Goal: Information Seeking & Learning: Understand process/instructions

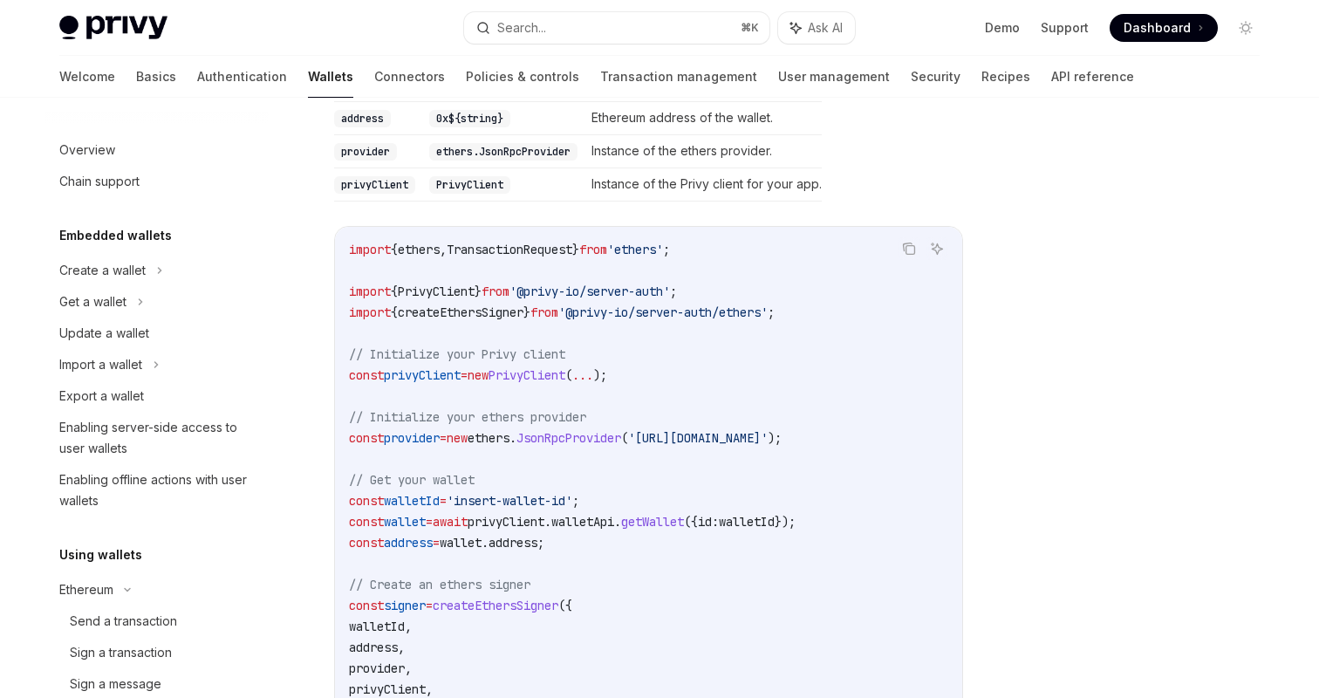
scroll to position [374, 0]
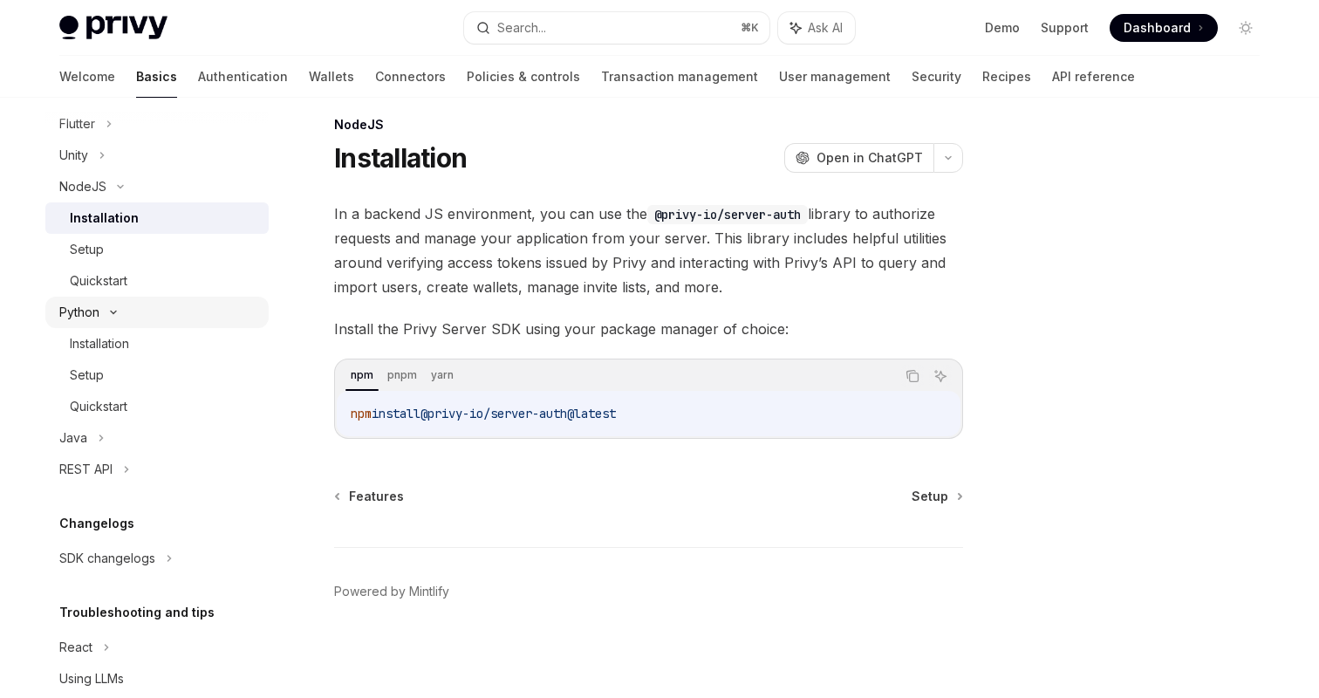
scroll to position [419, 0]
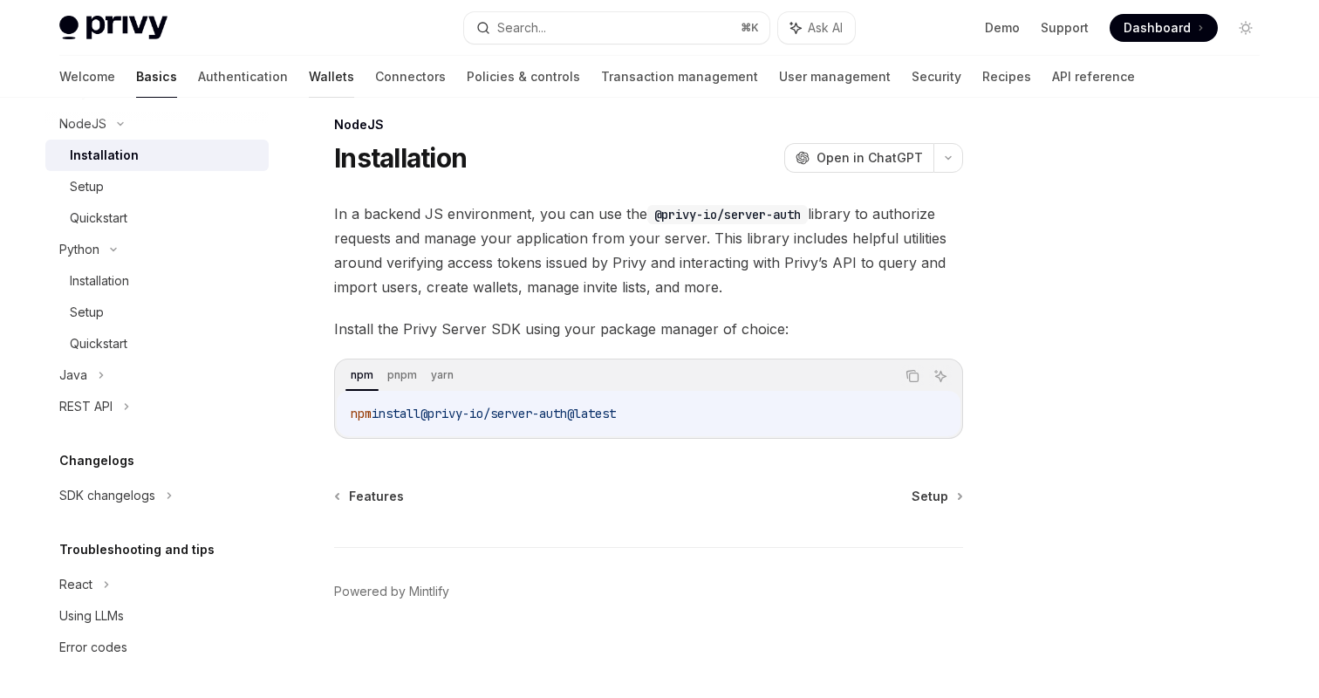
click at [309, 73] on link "Wallets" at bounding box center [331, 77] width 45 height 42
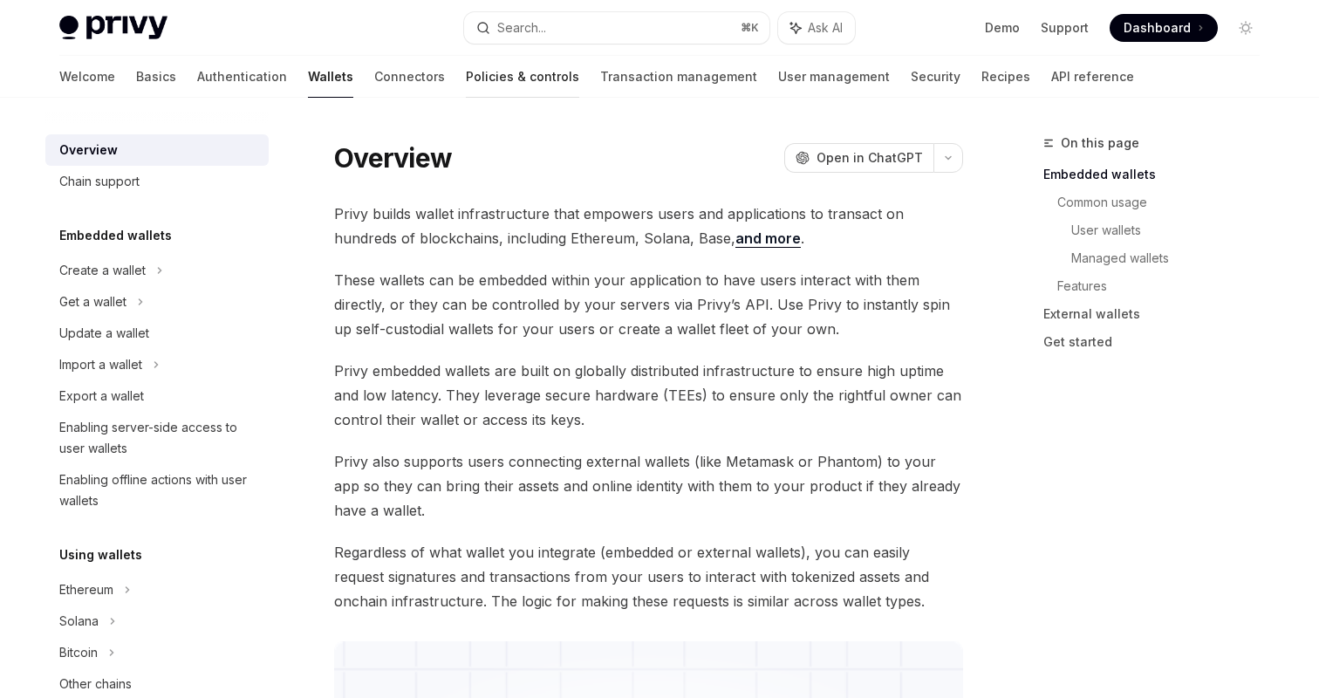
click at [466, 79] on link "Policies & controls" at bounding box center [522, 77] width 113 height 42
type textarea "*"
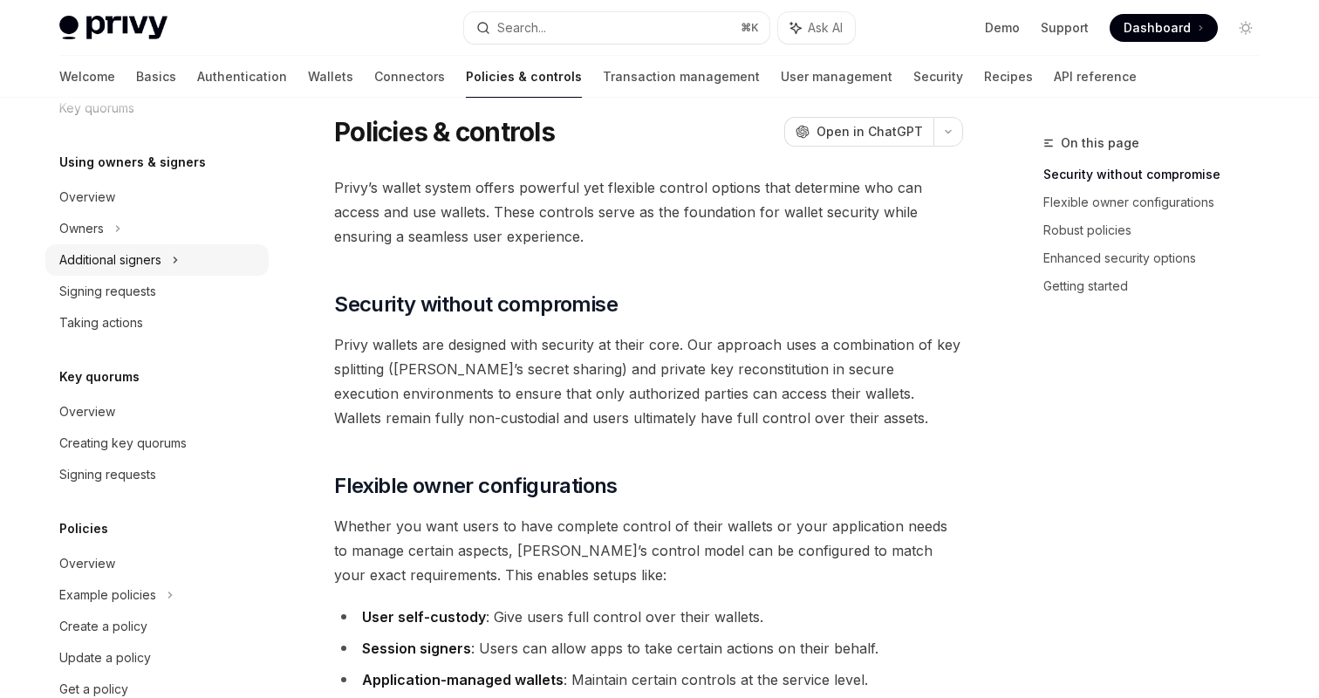
scroll to position [531, 0]
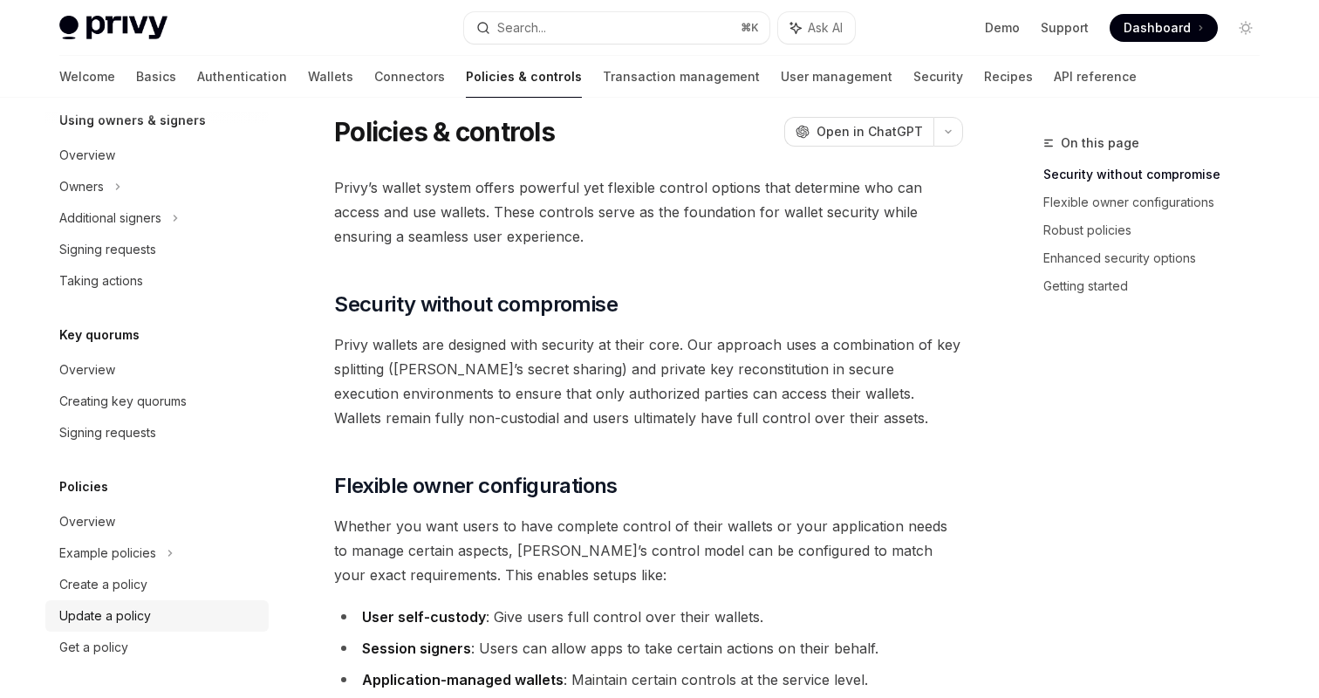
click at [138, 611] on div "Update a policy" at bounding box center [105, 616] width 92 height 21
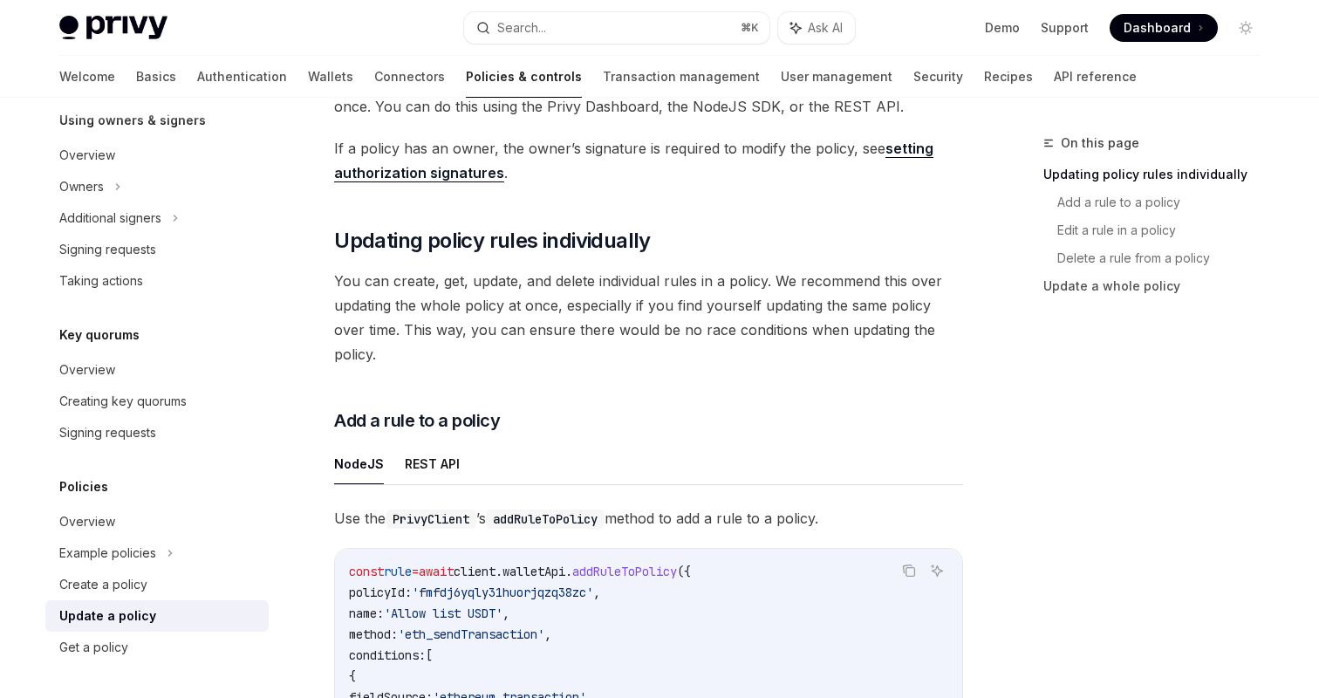
scroll to position [338, 0]
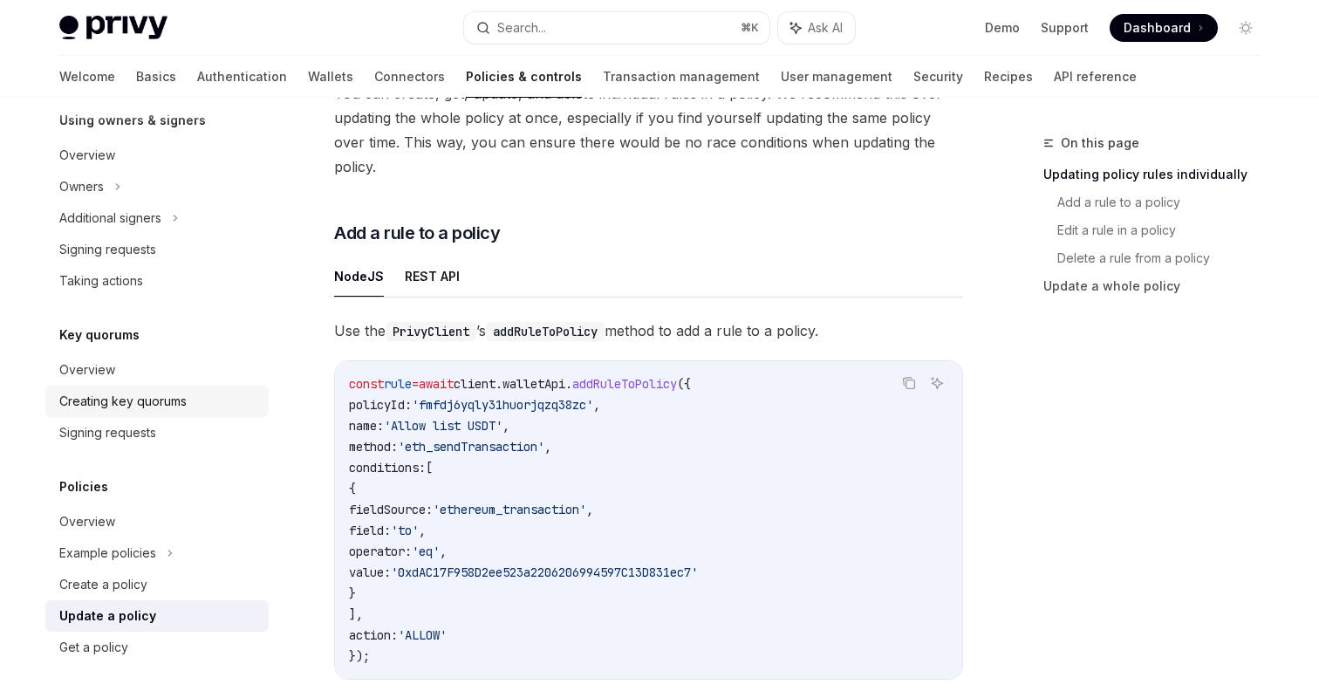
click at [161, 403] on div "Creating key quorums" at bounding box center [122, 401] width 127 height 21
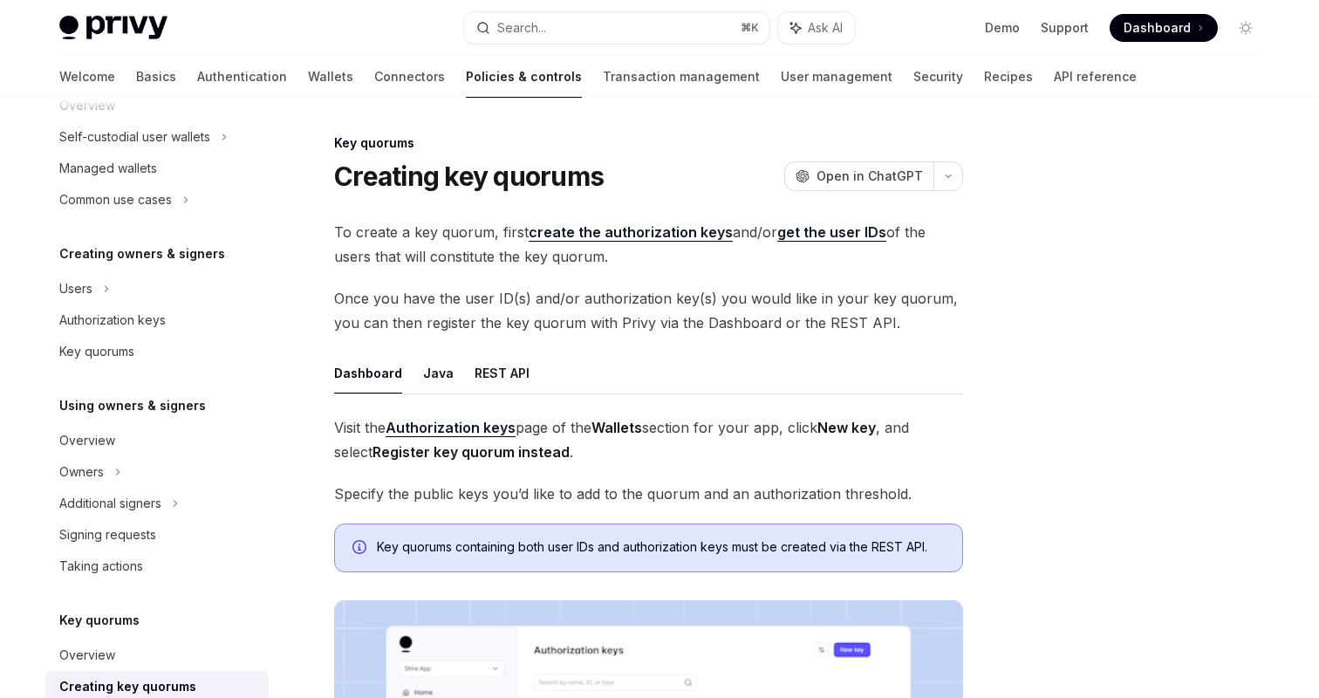
scroll to position [186, 0]
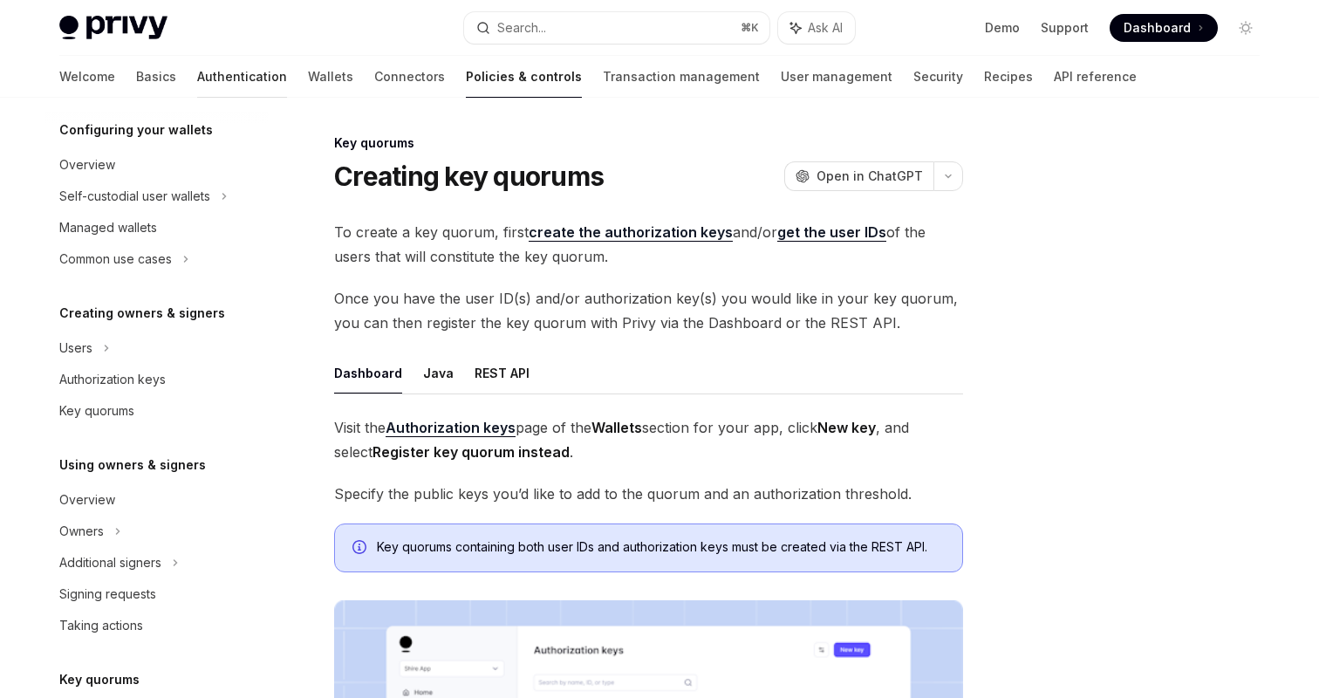
click at [197, 85] on link "Authentication" at bounding box center [242, 77] width 90 height 42
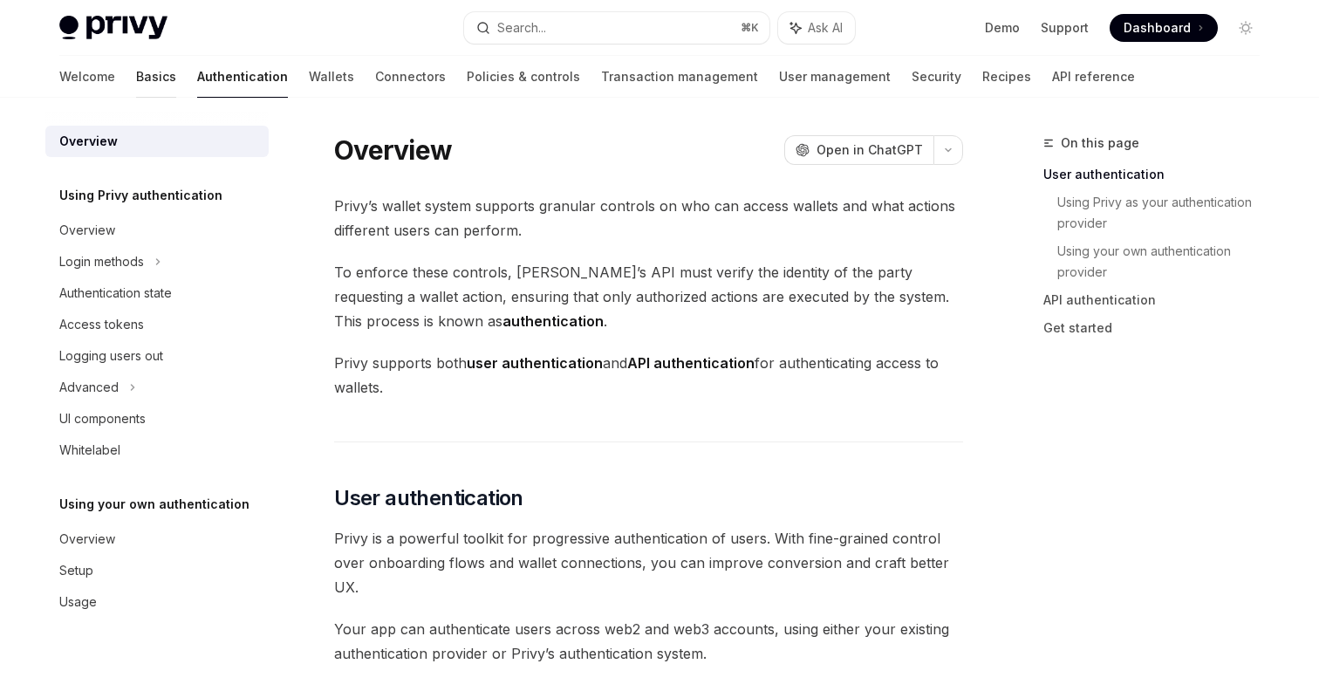
click at [136, 75] on link "Basics" at bounding box center [156, 77] width 40 height 42
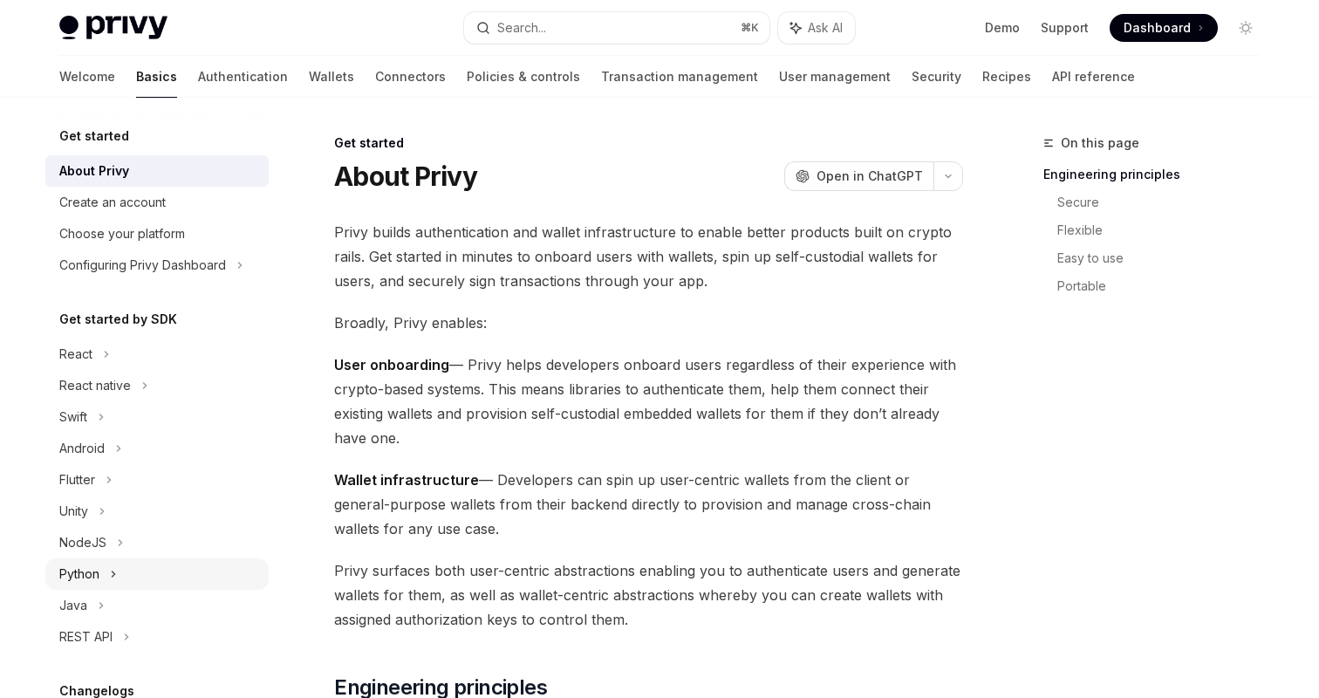
click at [105, 569] on div "Python" at bounding box center [156, 574] width 223 height 31
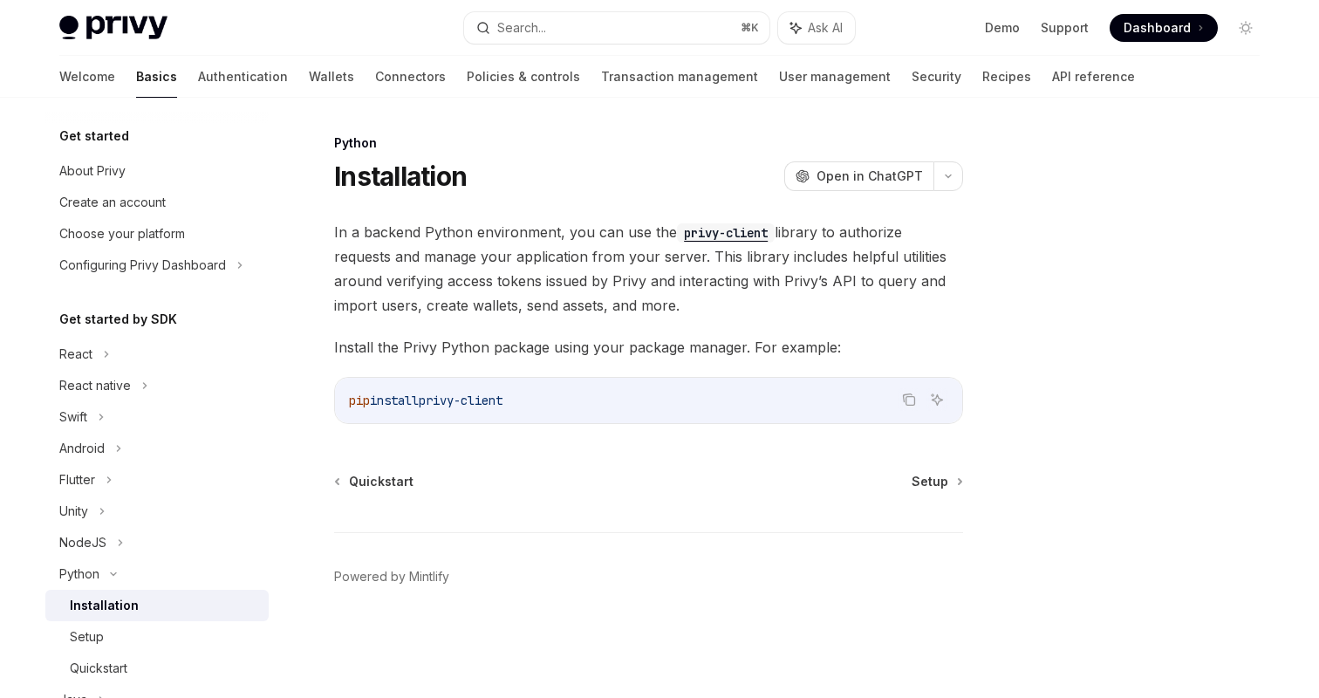
click at [101, 603] on div "Installation" at bounding box center [104, 605] width 69 height 21
click at [309, 68] on link "Wallets" at bounding box center [331, 77] width 45 height 42
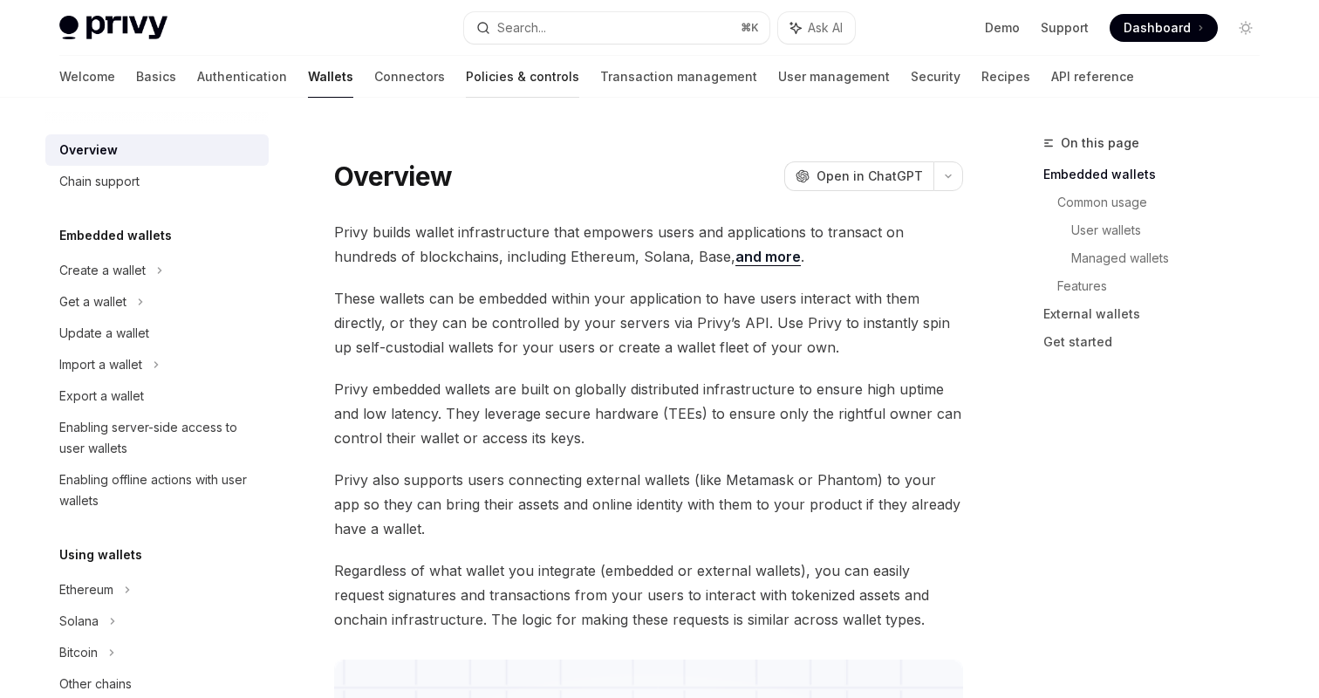
click at [466, 79] on link "Policies & controls" at bounding box center [522, 77] width 113 height 42
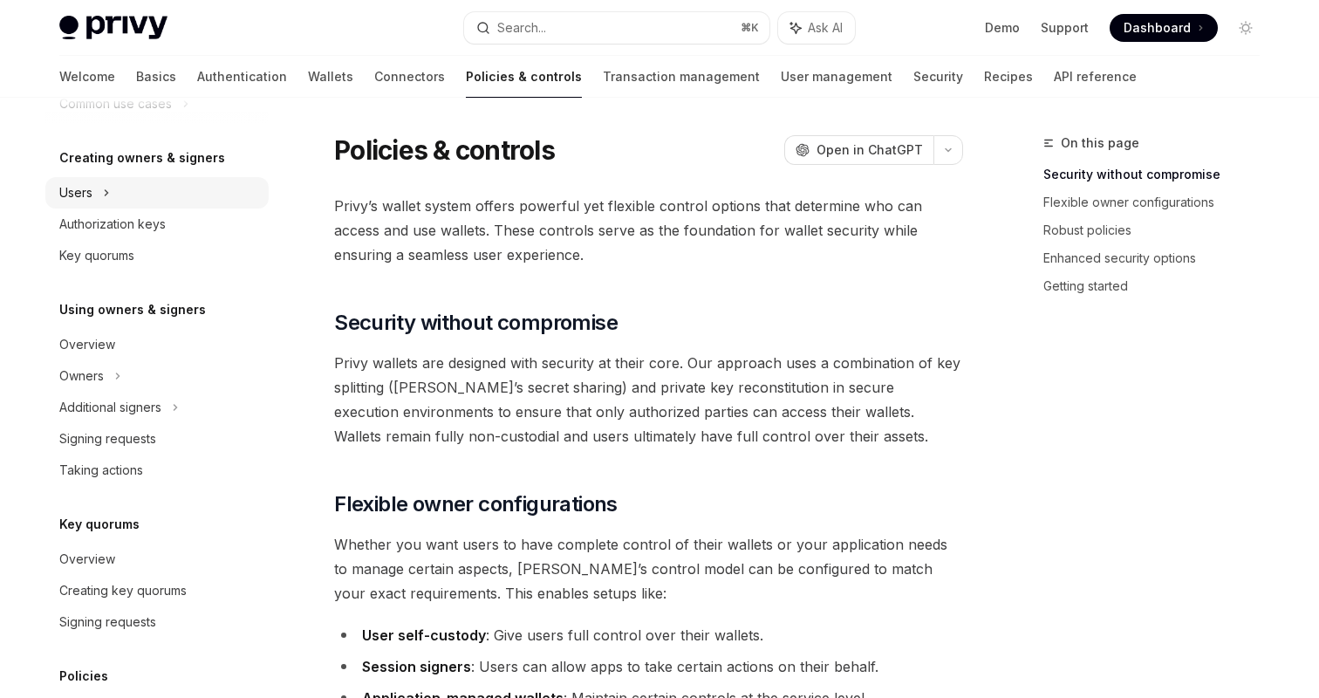
scroll to position [380, 0]
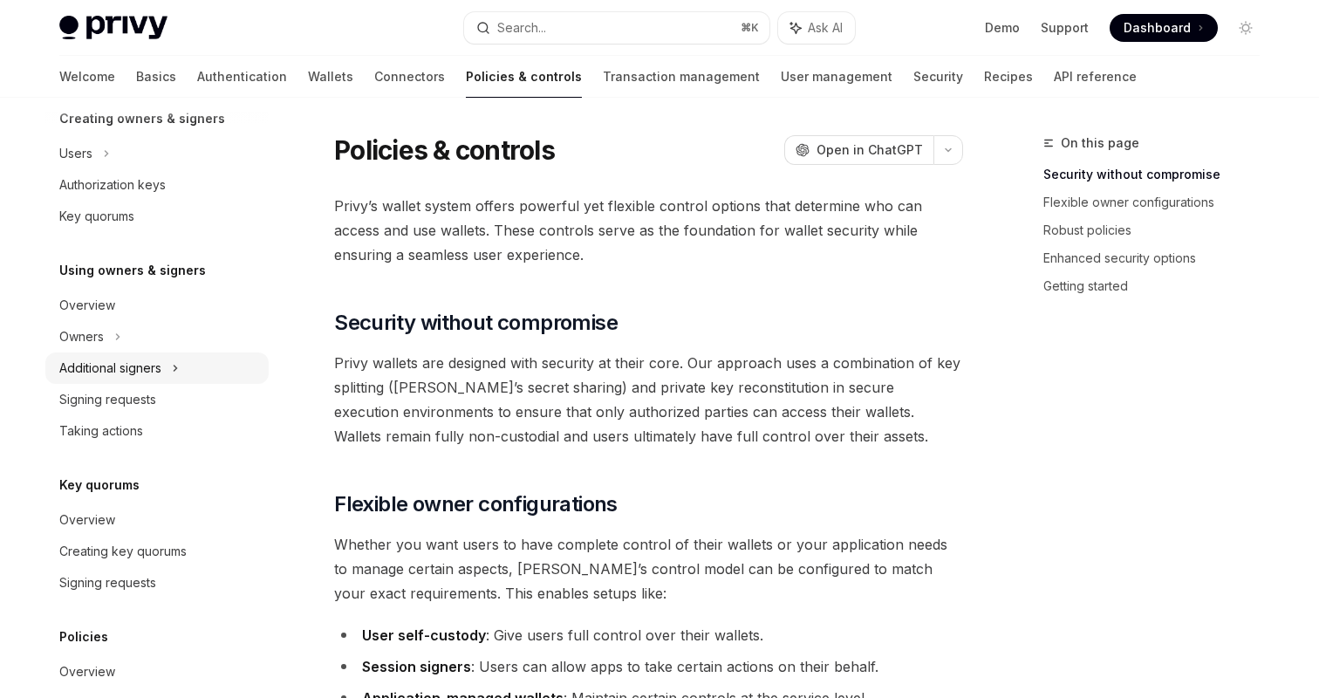
click at [158, 369] on div "Additional signers" at bounding box center [110, 368] width 102 height 21
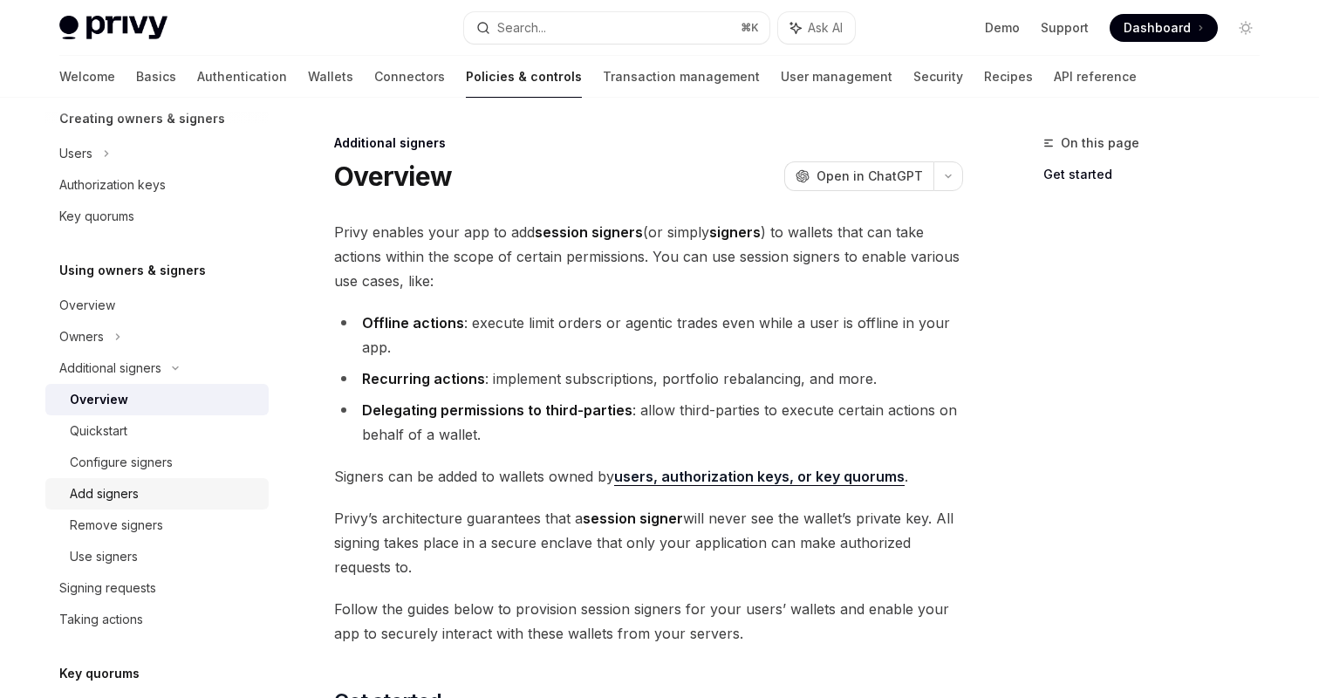
click at [168, 488] on div "Add signers" at bounding box center [164, 493] width 188 height 21
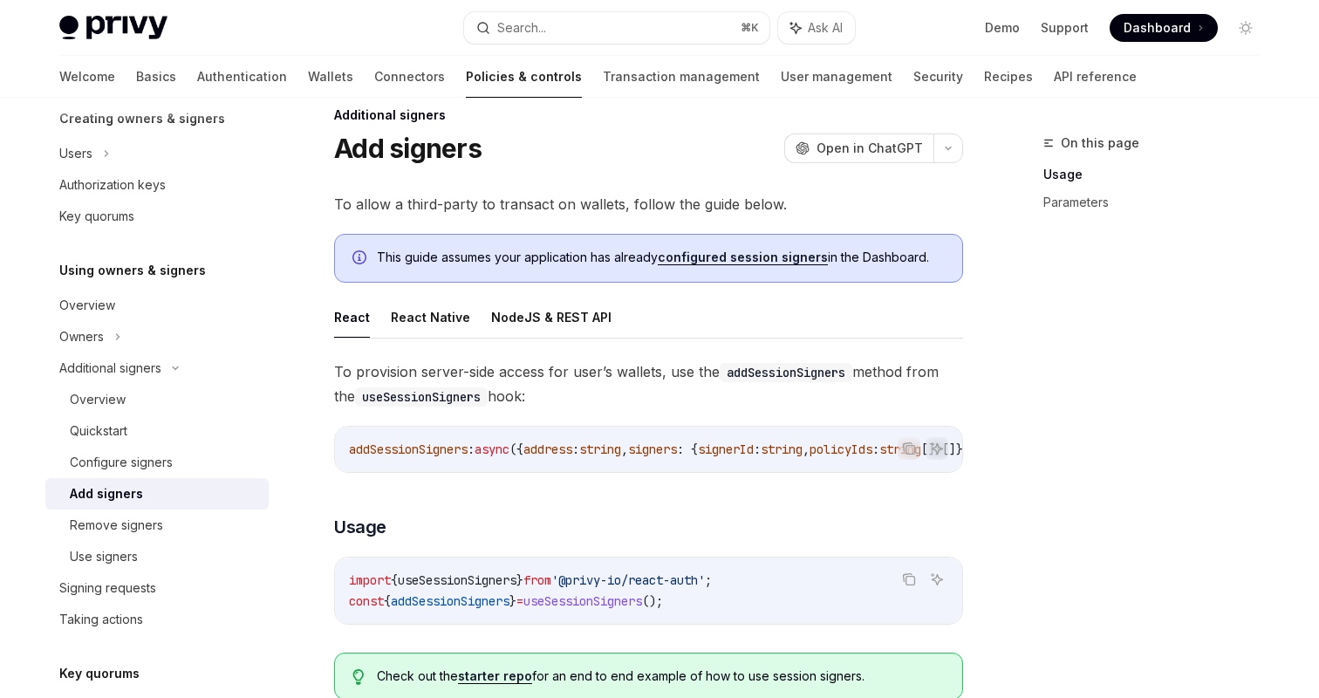
scroll to position [32, 0]
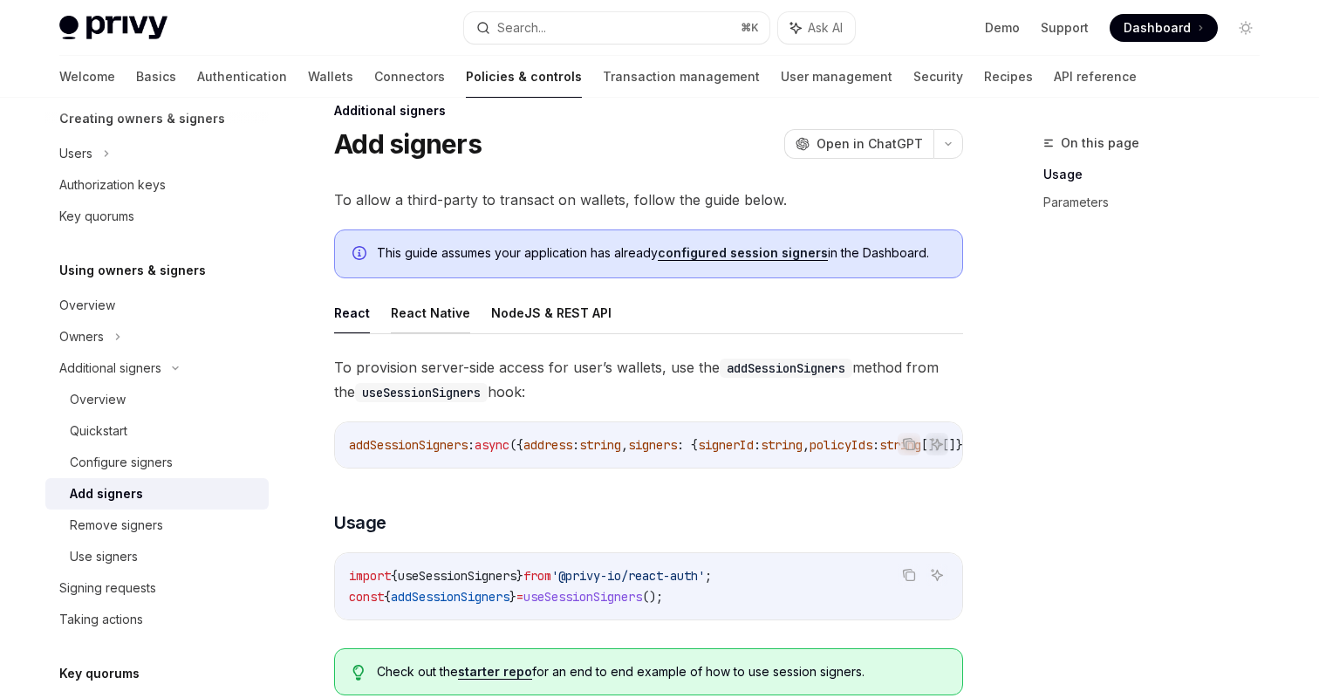
click at [448, 317] on button "React Native" at bounding box center [430, 312] width 79 height 41
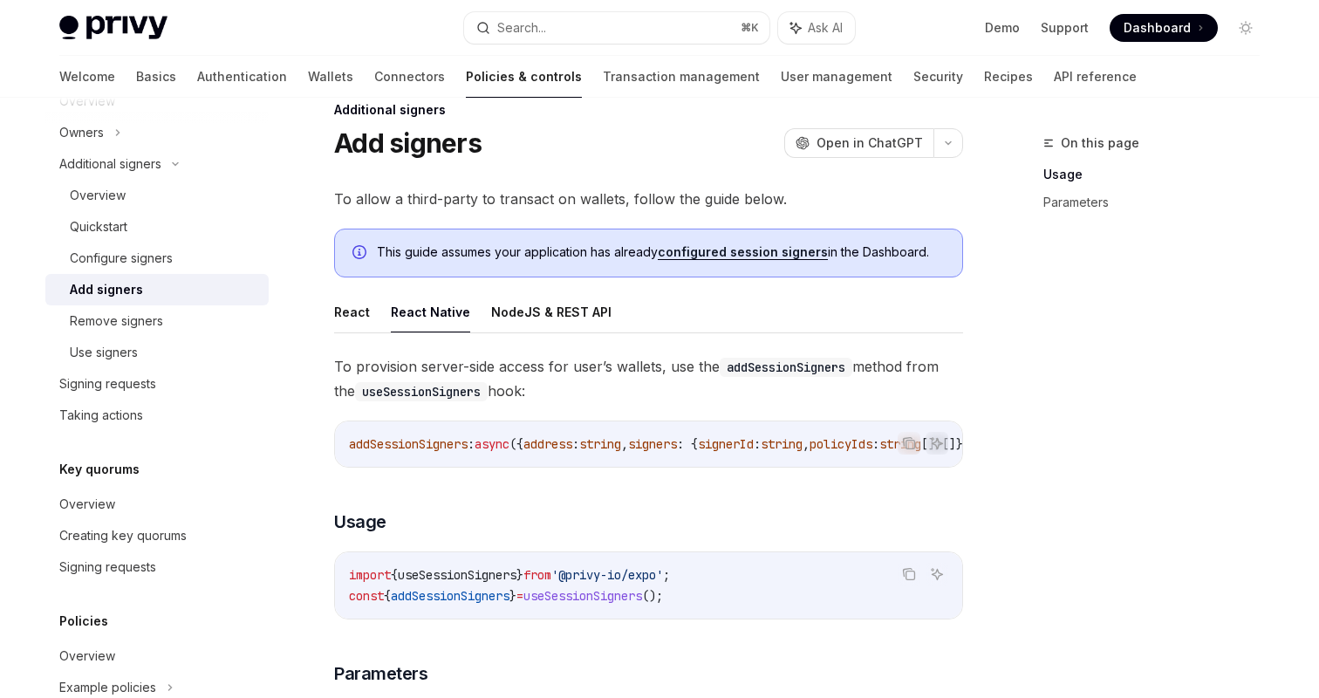
scroll to position [11, 0]
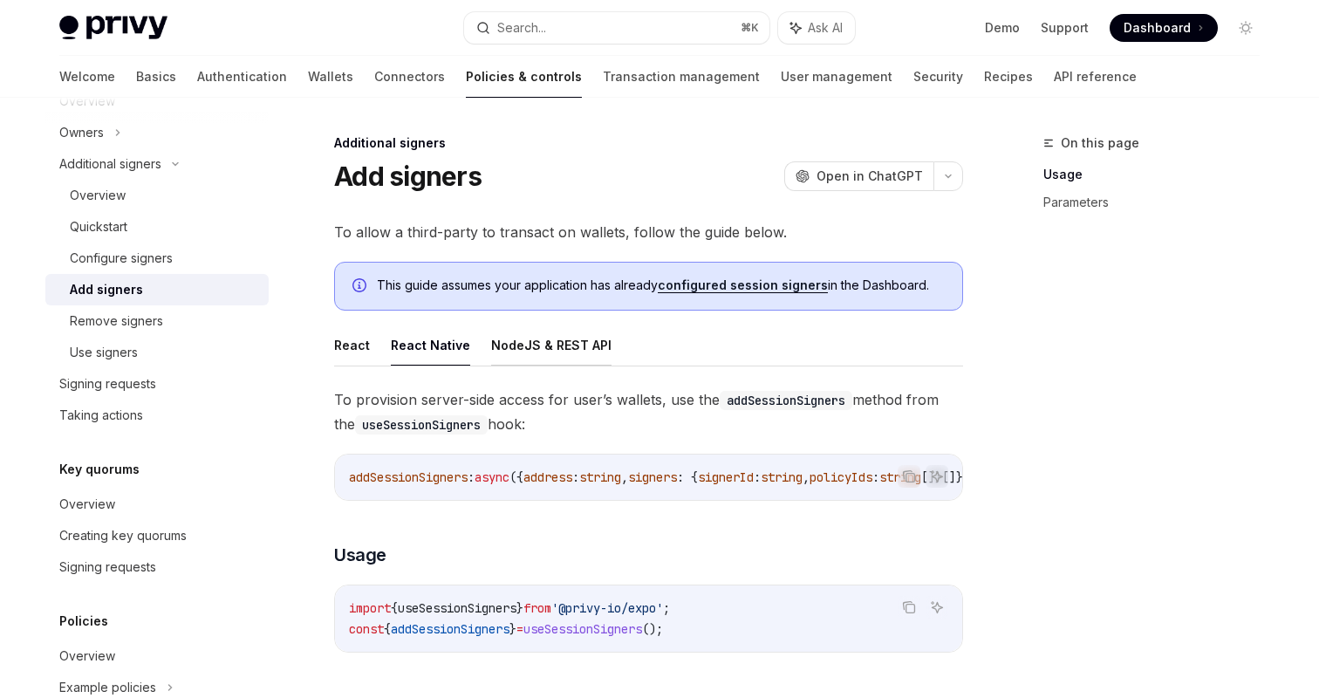
click at [516, 354] on button "NodeJS & REST API" at bounding box center [551, 345] width 120 height 41
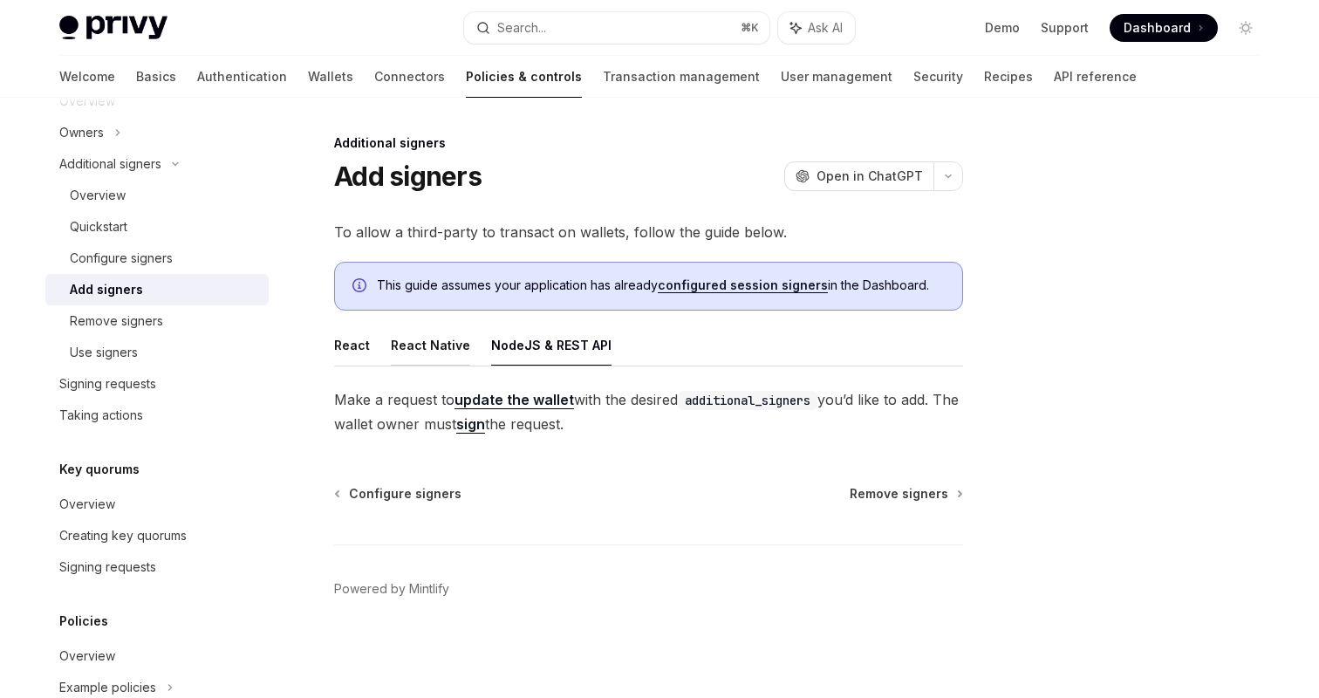
click at [431, 362] on button "React Native" at bounding box center [430, 345] width 79 height 41
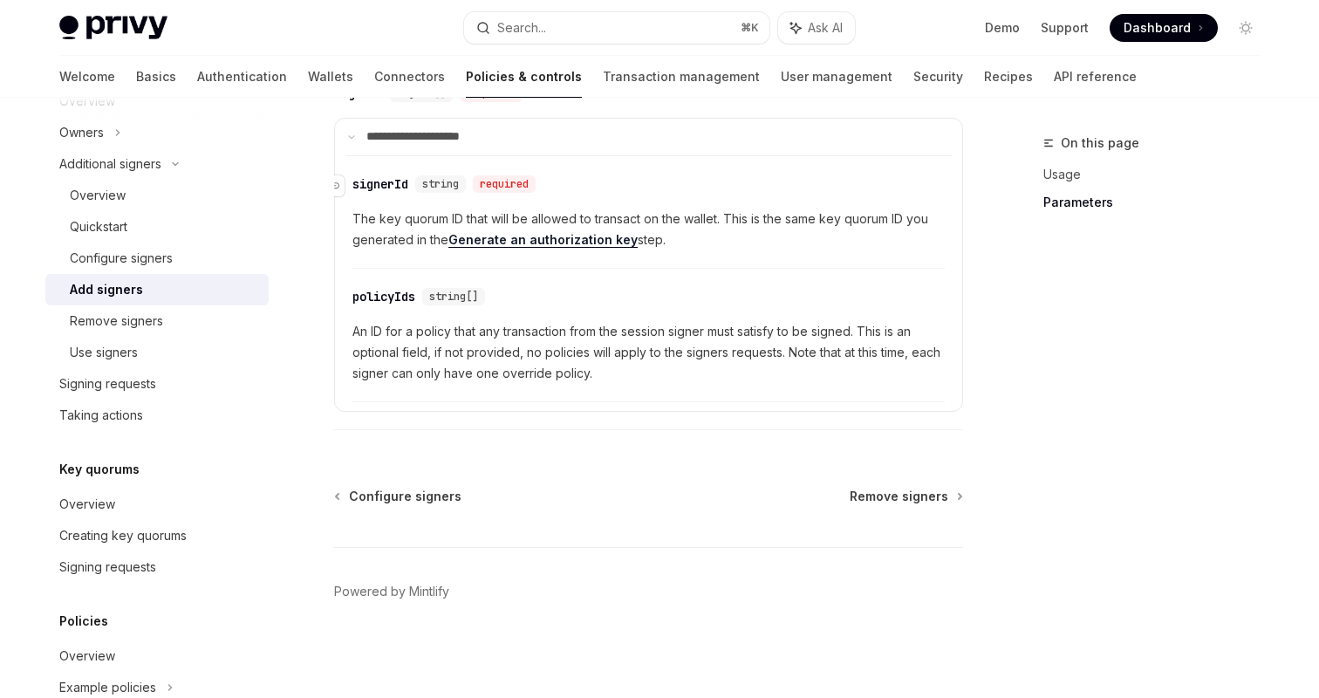
scroll to position [795, 0]
click at [171, 360] on div "Use signers" at bounding box center [164, 352] width 188 height 21
type textarea "*"
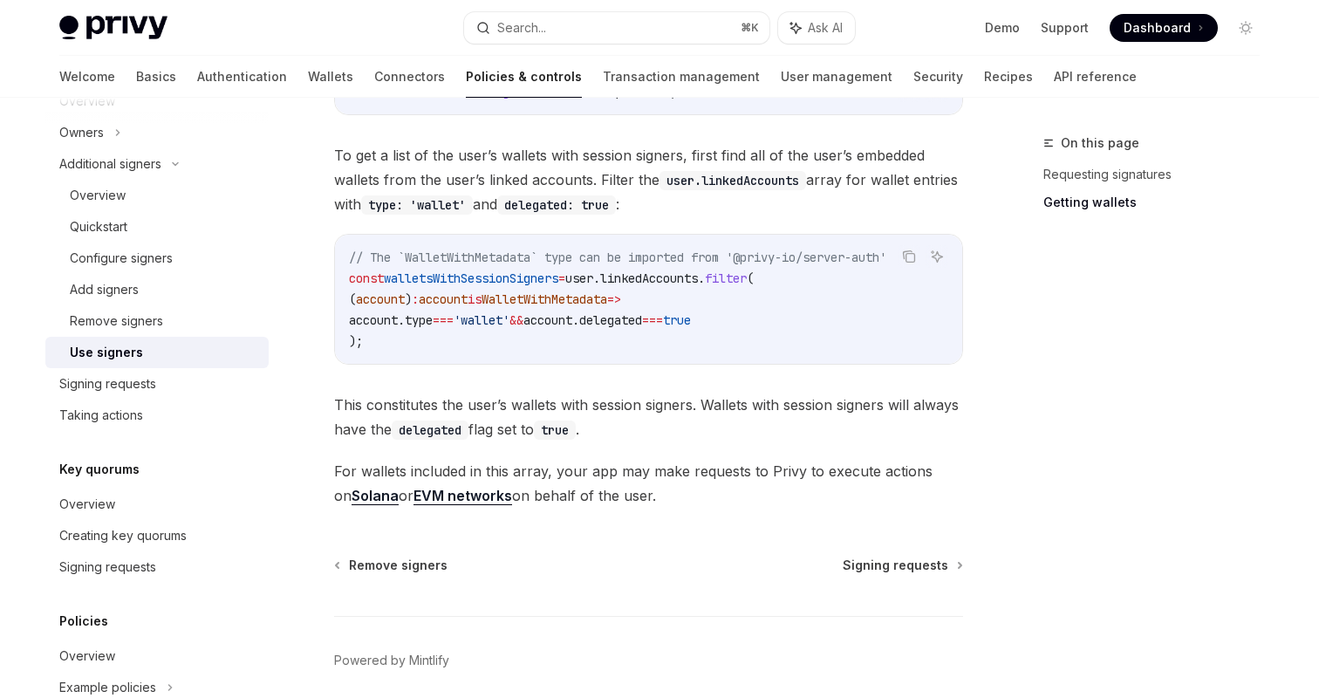
scroll to position [850, 0]
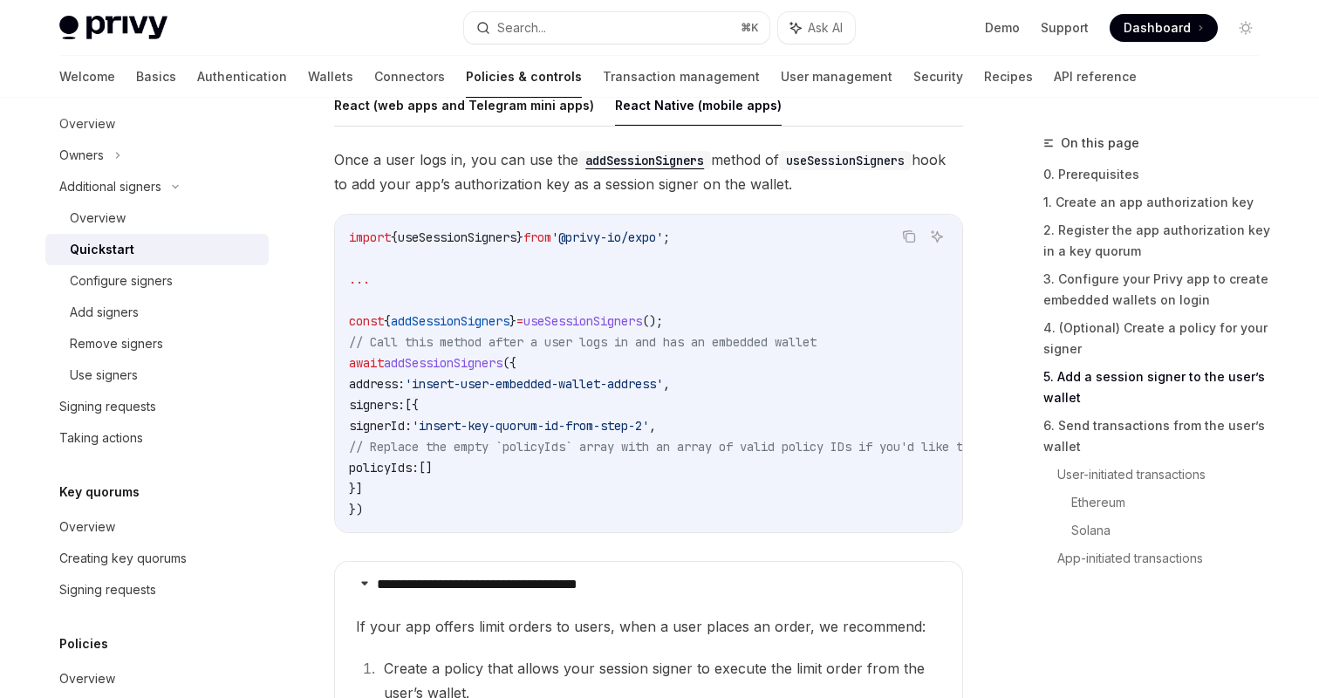
scroll to position [2890, 0]
click at [587, 355] on code "import { useSessionSigners } from '@privy-io/expo' ; ... const { addSessionSign…" at bounding box center [1002, 372] width 1306 height 293
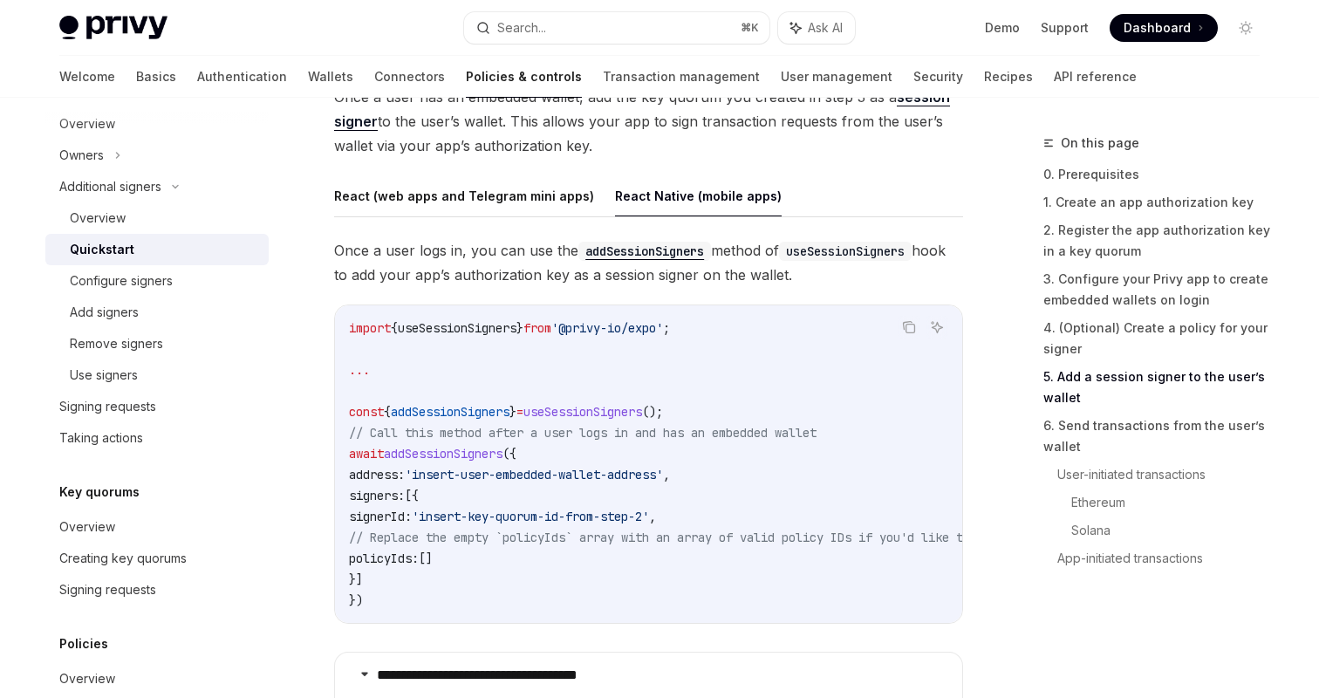
scroll to position [2772, 0]
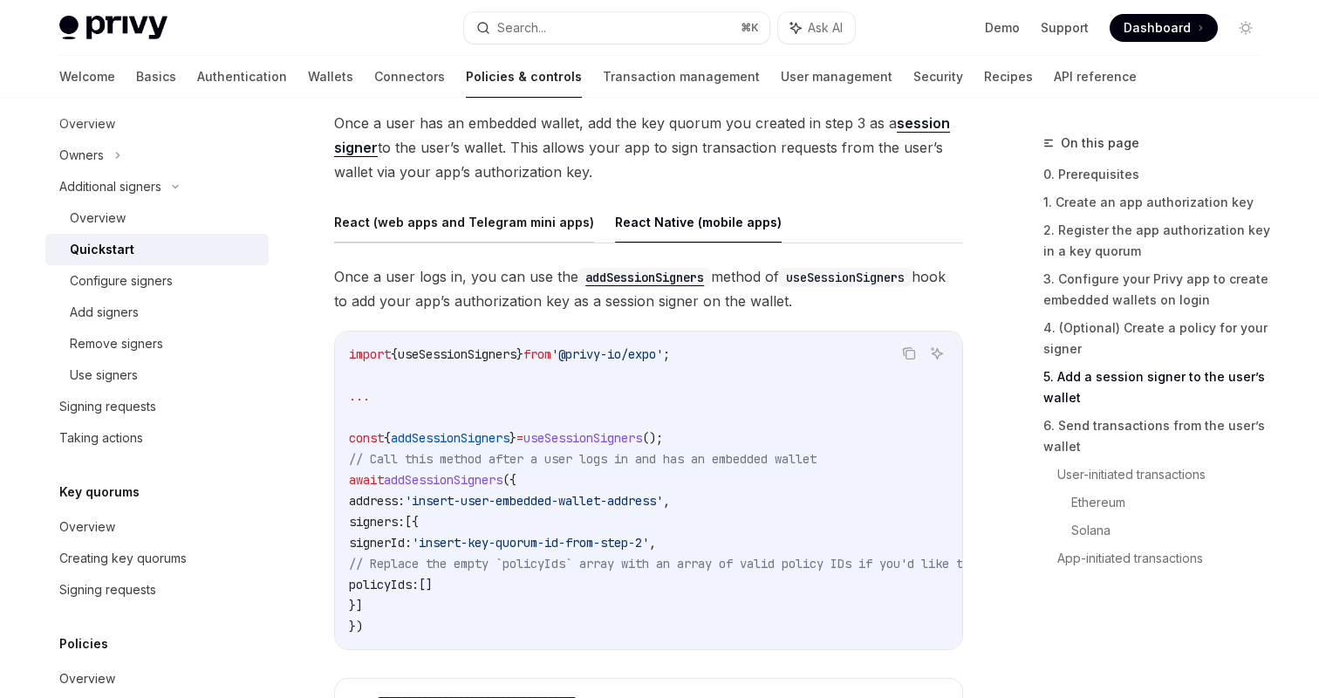
click at [522, 230] on button "React (web apps and Telegram mini apps)" at bounding box center [464, 222] width 260 height 41
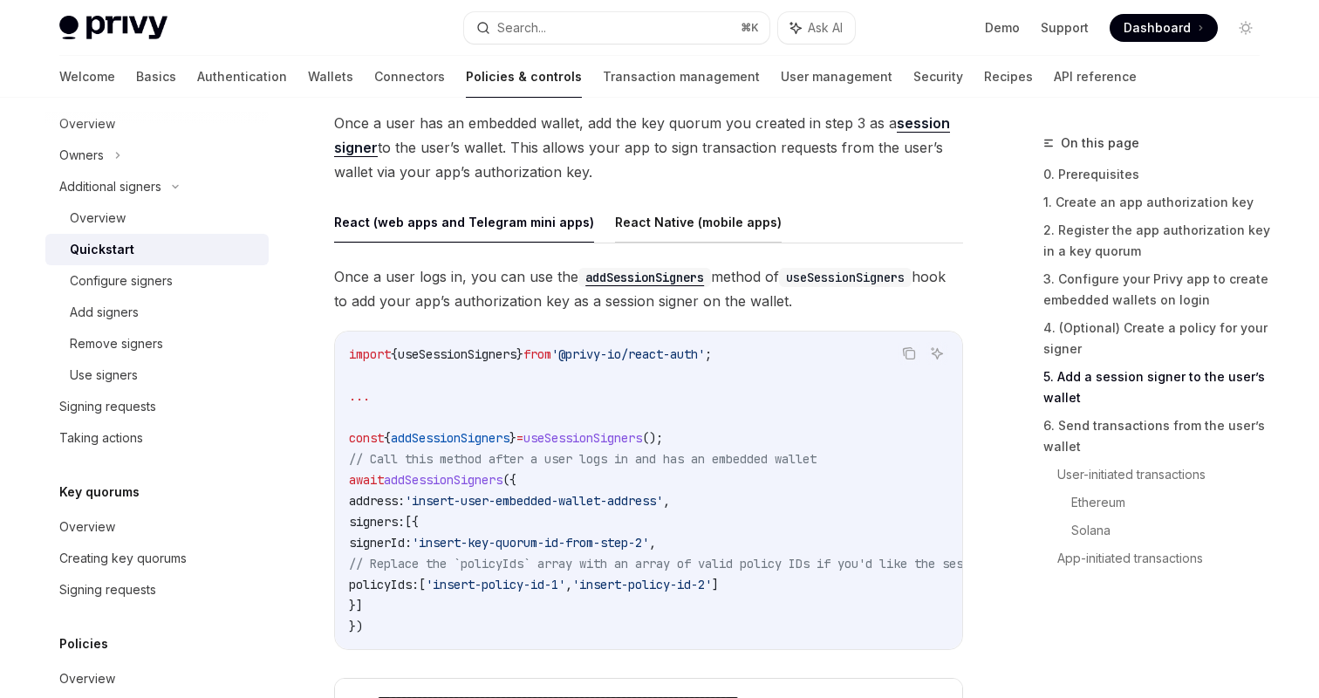
click at [654, 238] on button "React Native (mobile apps)" at bounding box center [698, 222] width 167 height 41
type textarea "*"
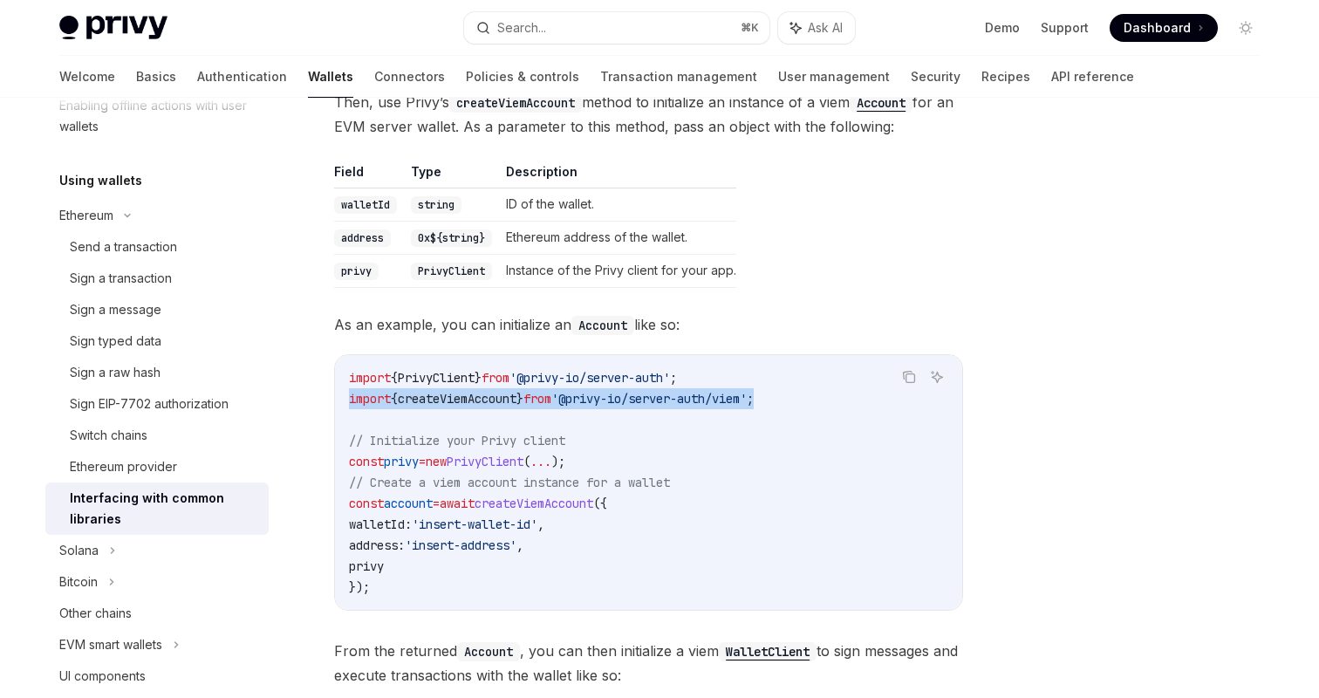
scroll to position [535, 0]
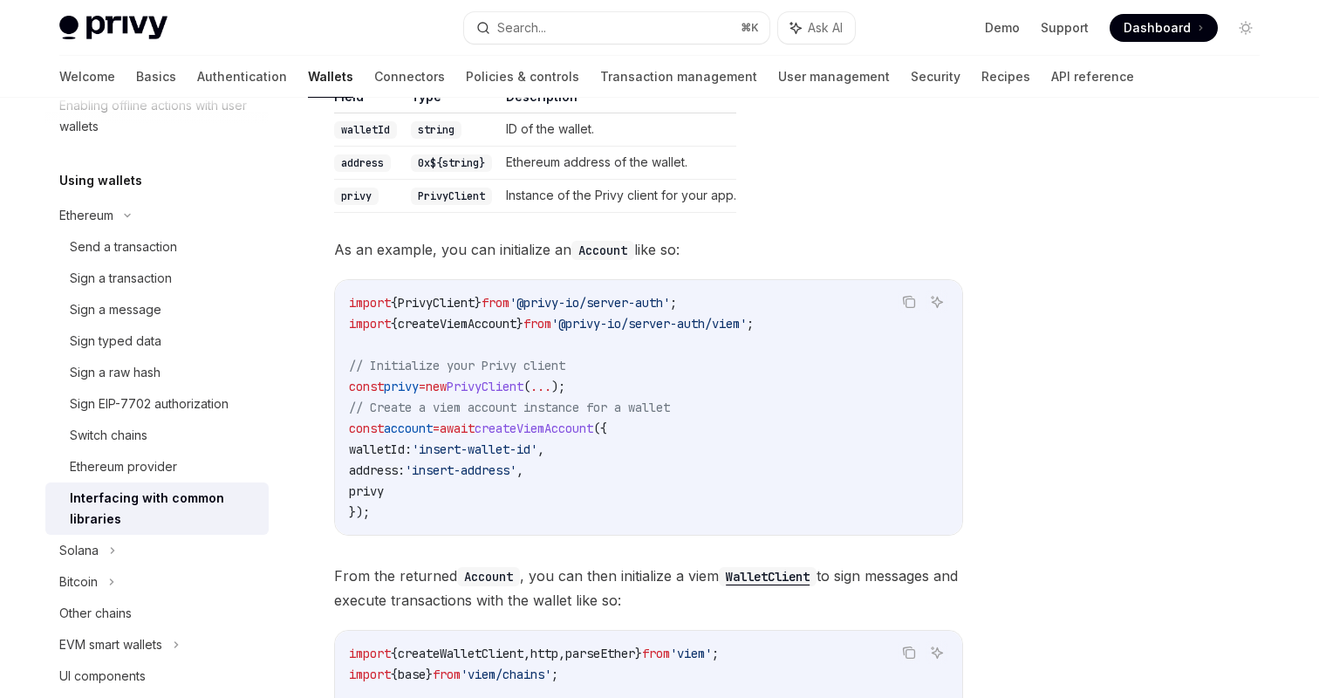
click at [384, 483] on span "privy" at bounding box center [366, 491] width 35 height 16
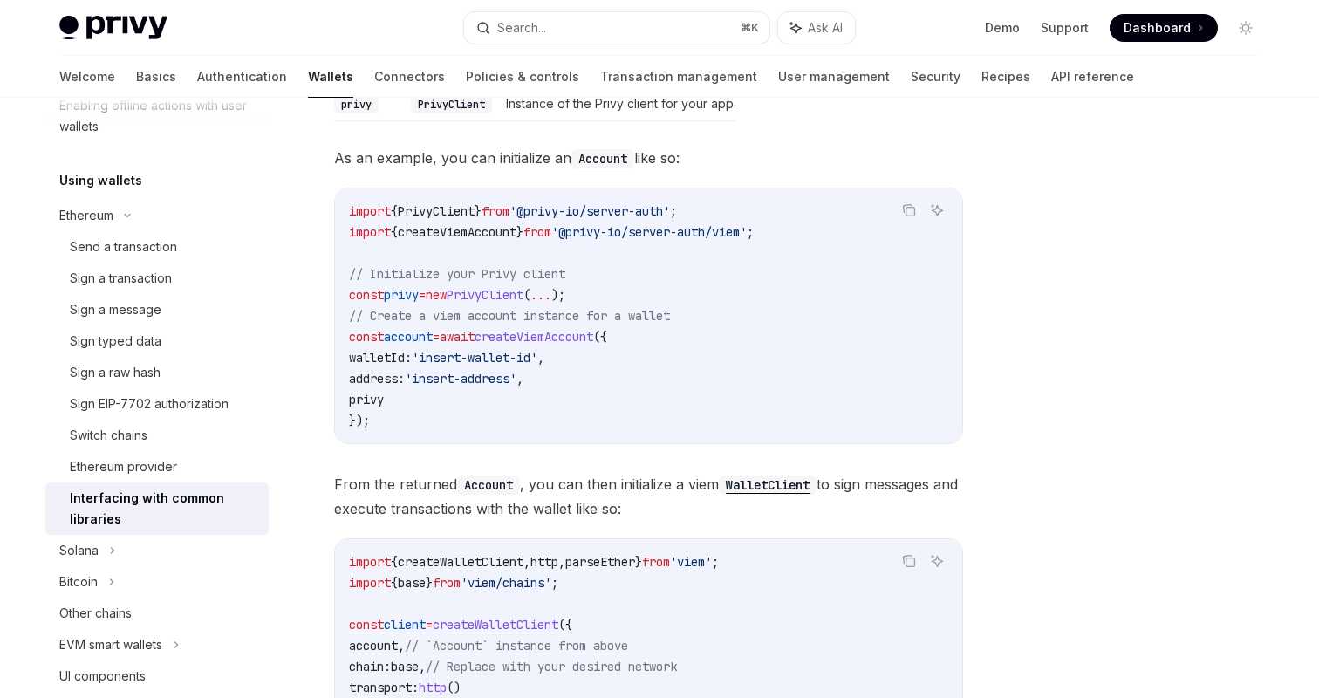
scroll to position [614, 0]
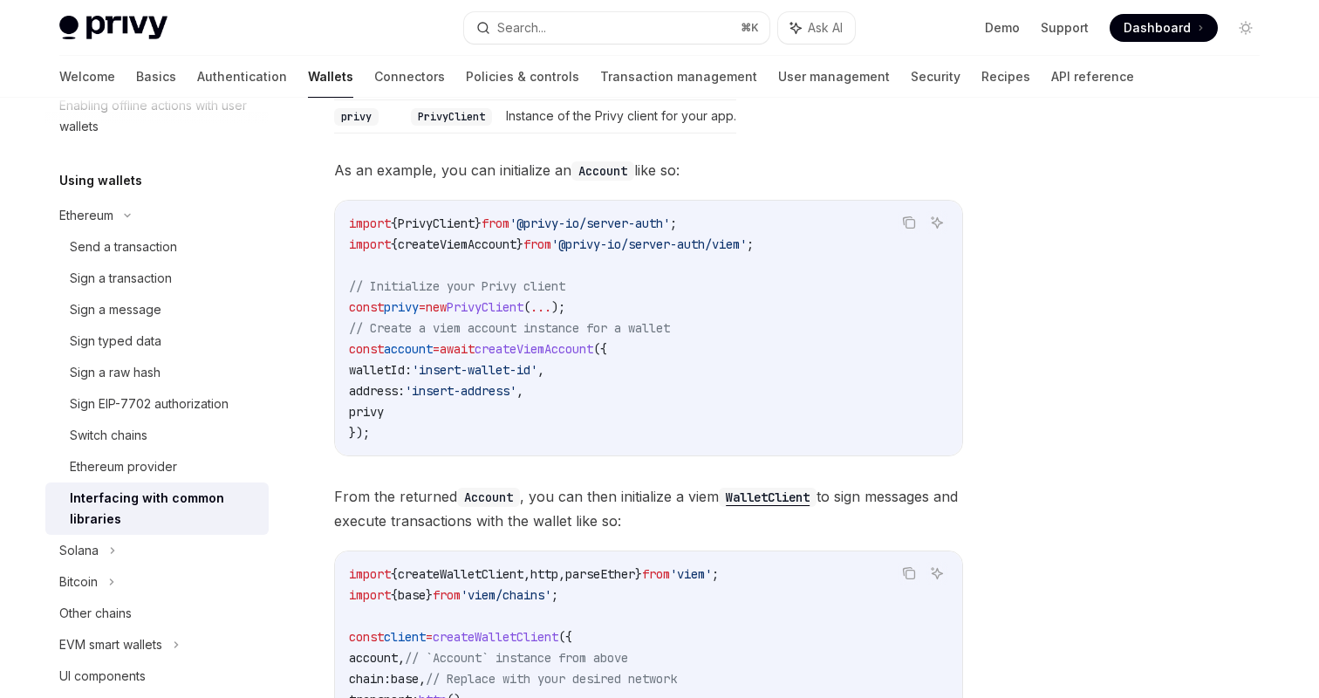
click at [463, 216] on span "PrivyClient" at bounding box center [436, 224] width 77 height 16
copy span "PrivyClient"
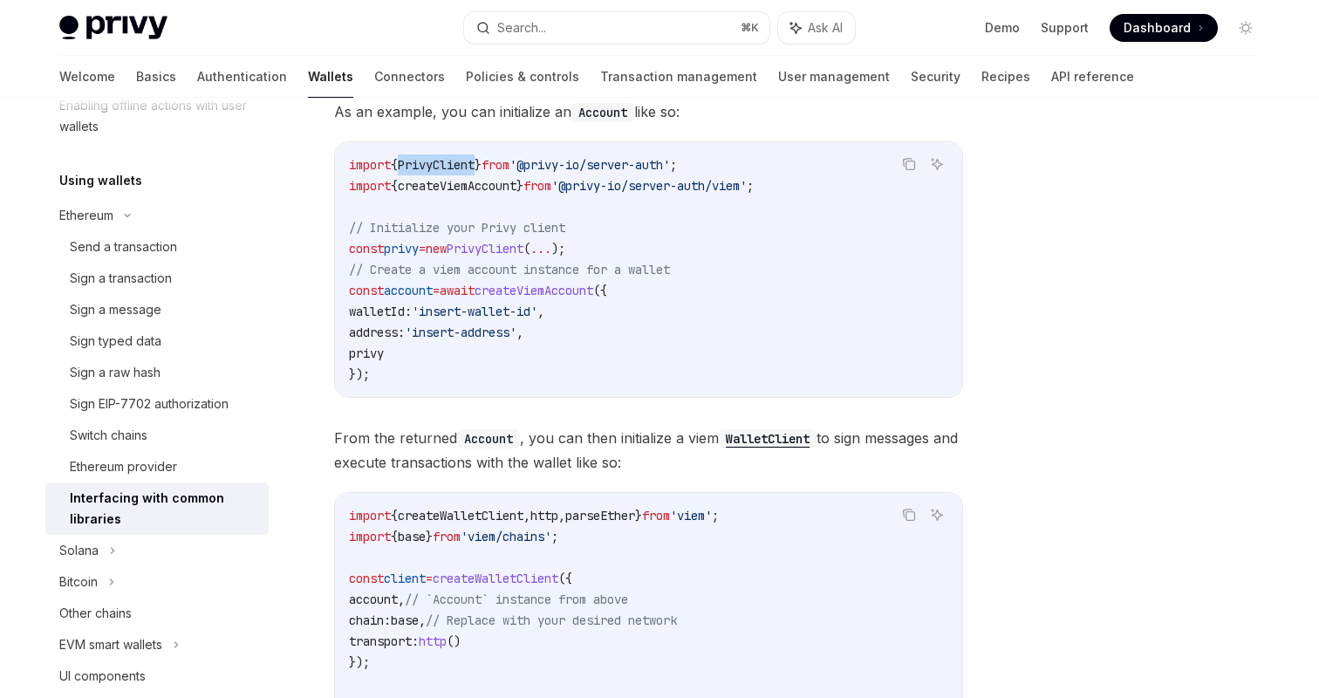
scroll to position [671, 0]
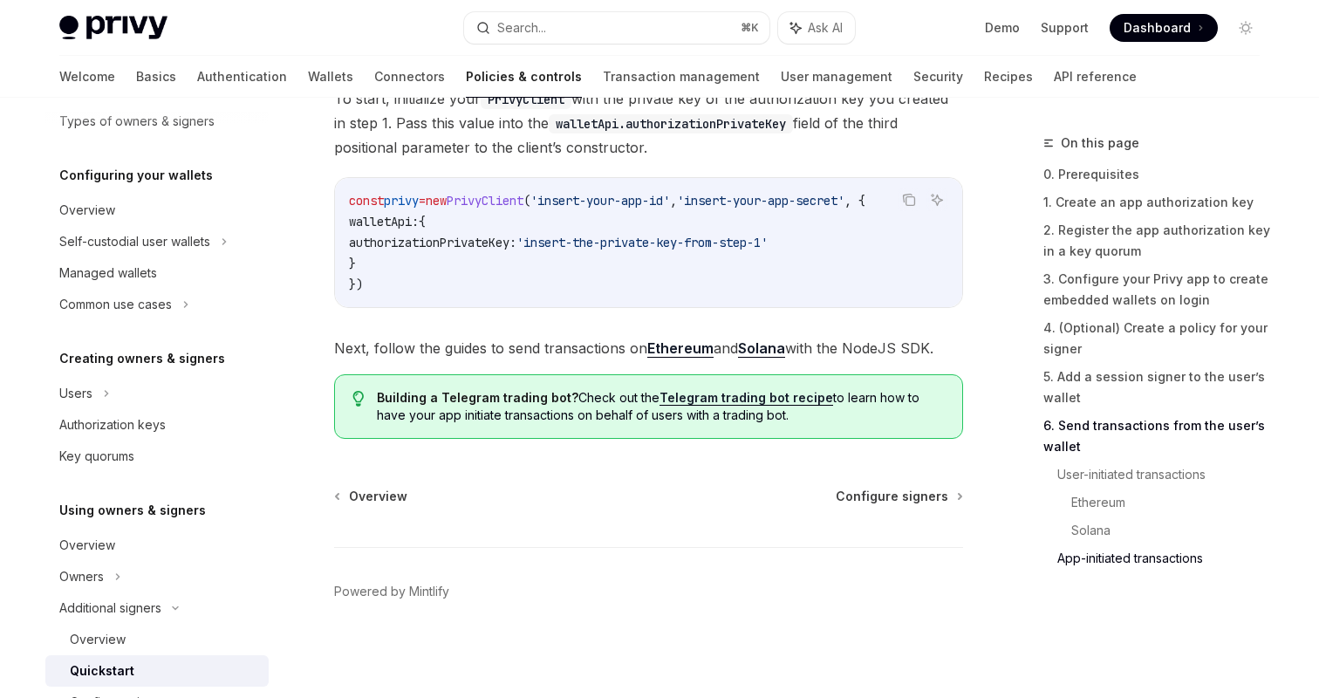
scroll to position [0, 7]
click at [913, 193] on icon "Copy the contents from the code block" at bounding box center [909, 200] width 14 height 14
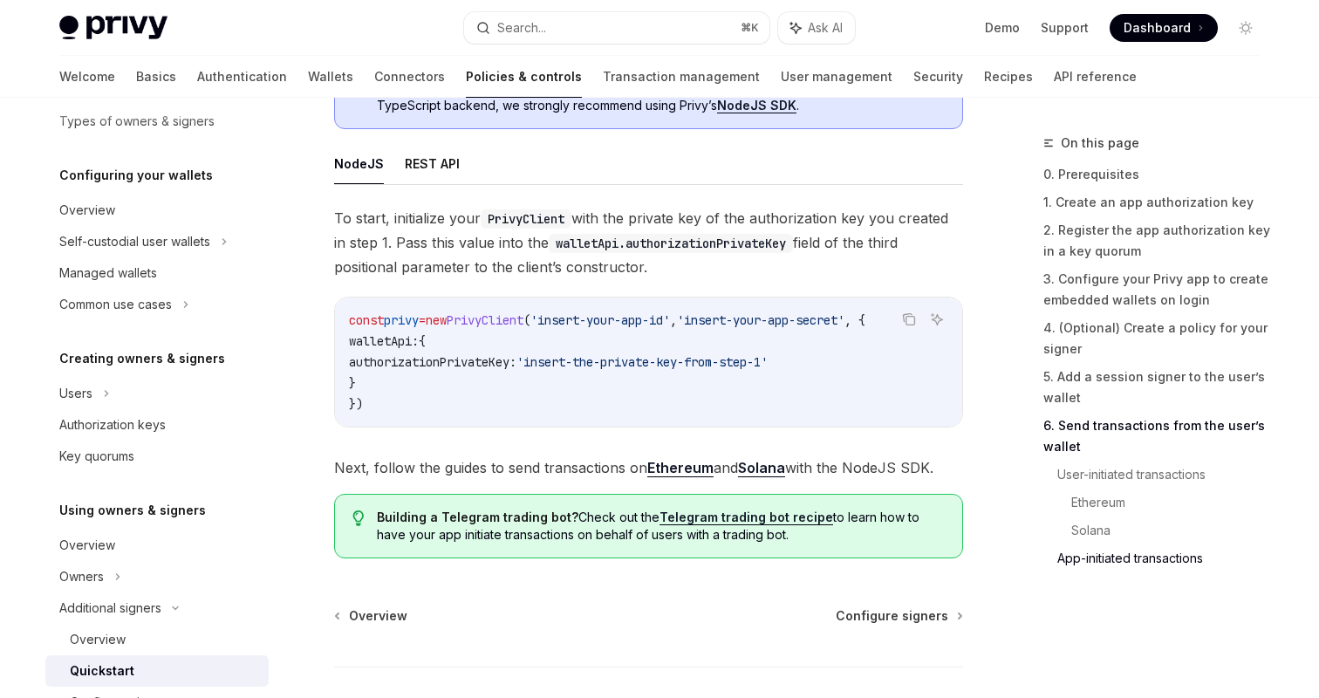
scroll to position [4492, 0]
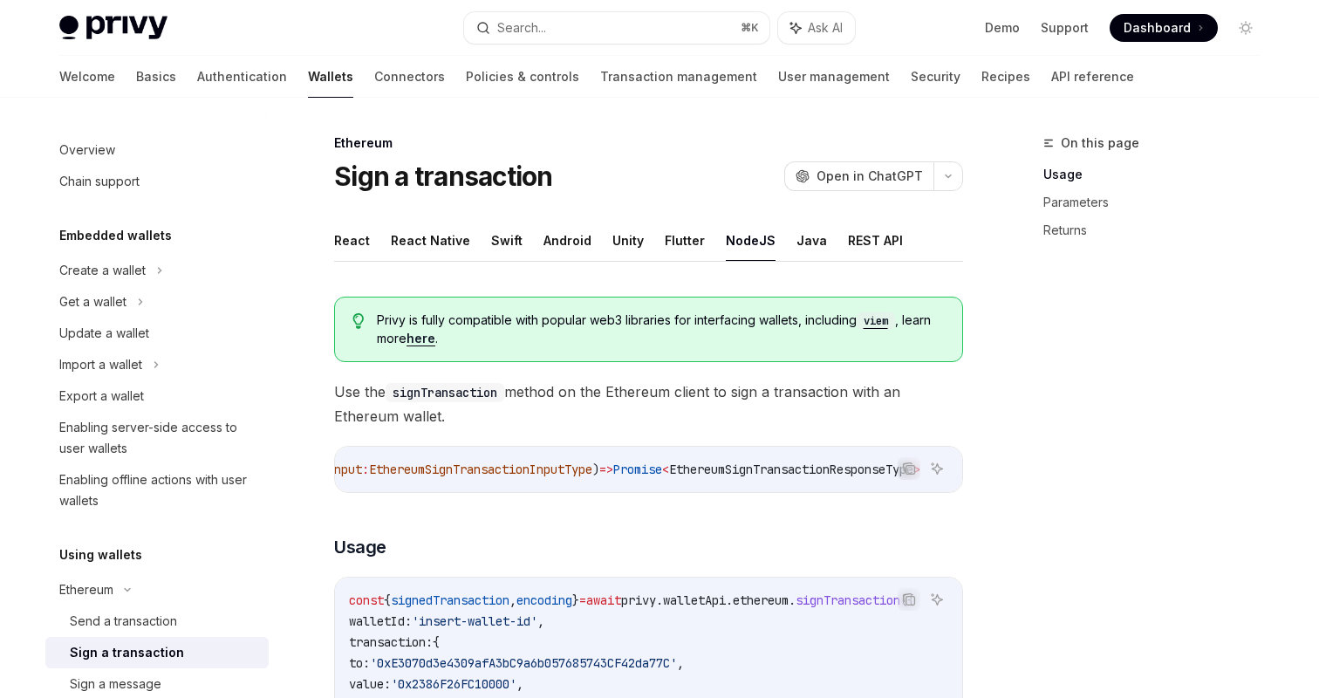
scroll to position [1, 0]
click at [133, 305] on div "Get a wallet" at bounding box center [156, 300] width 223 height 31
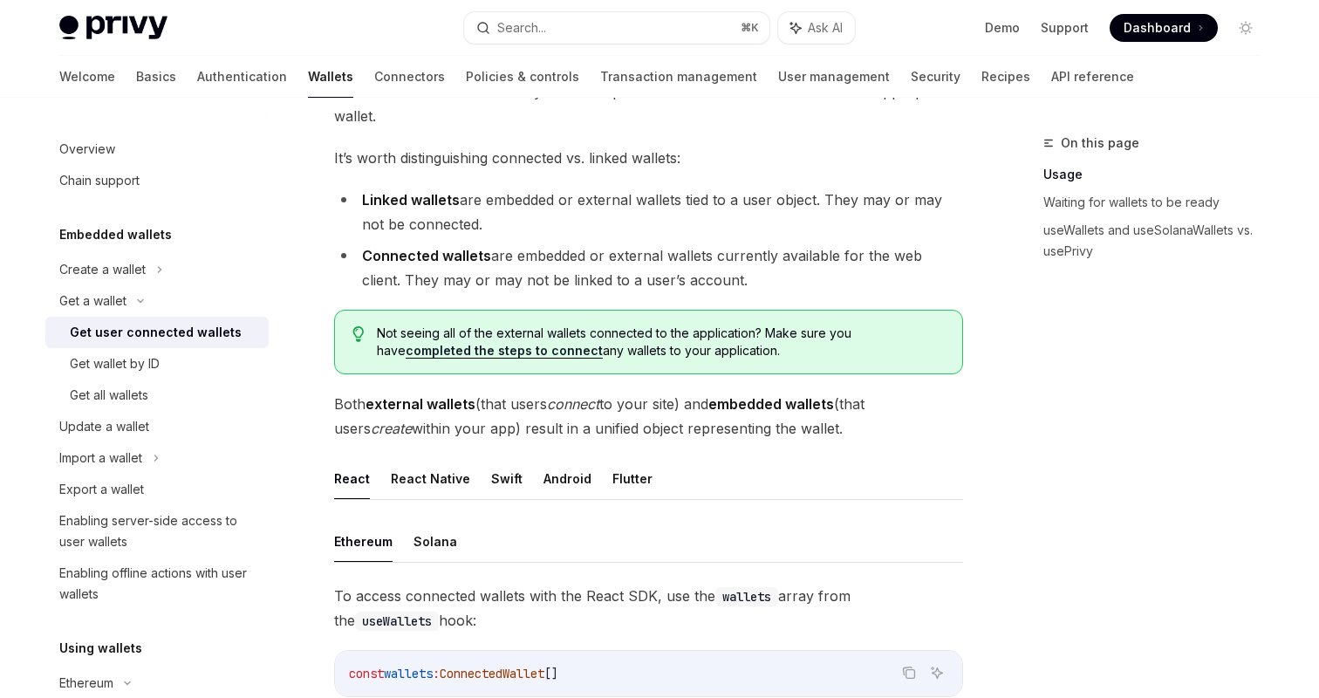
scroll to position [199, 0]
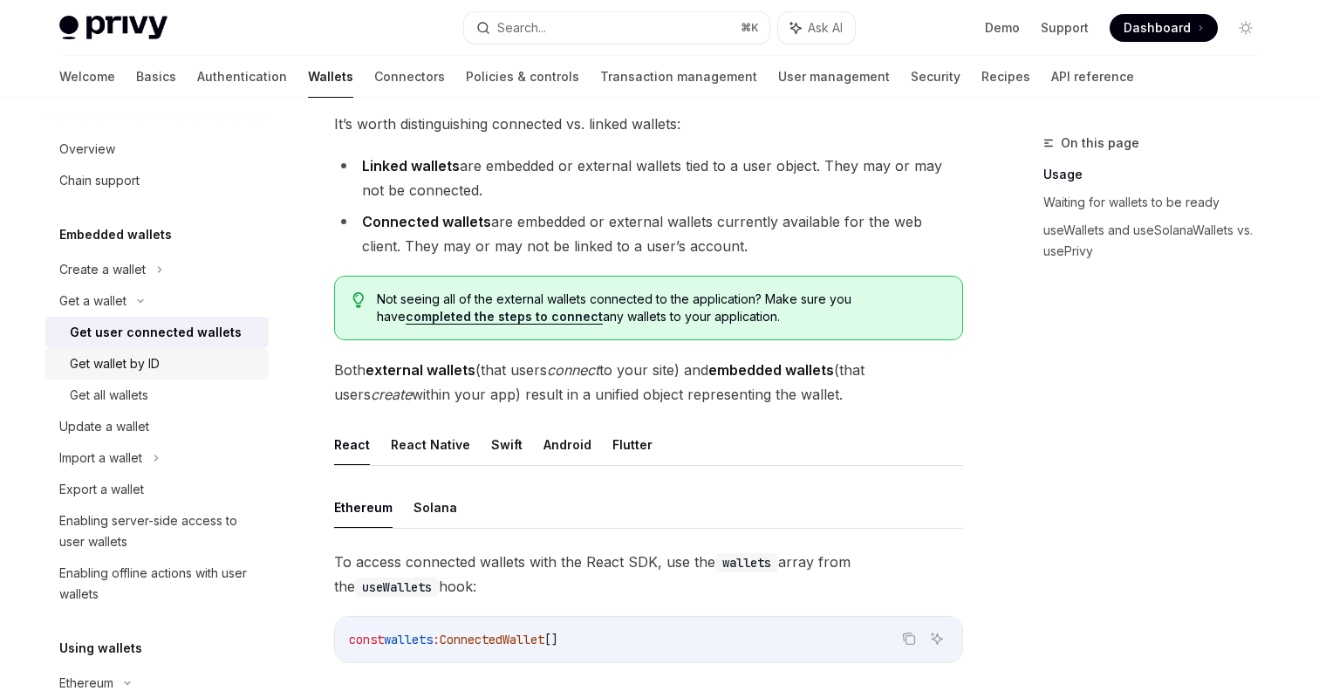
click at [164, 374] on div "Get wallet by ID" at bounding box center [164, 363] width 188 height 21
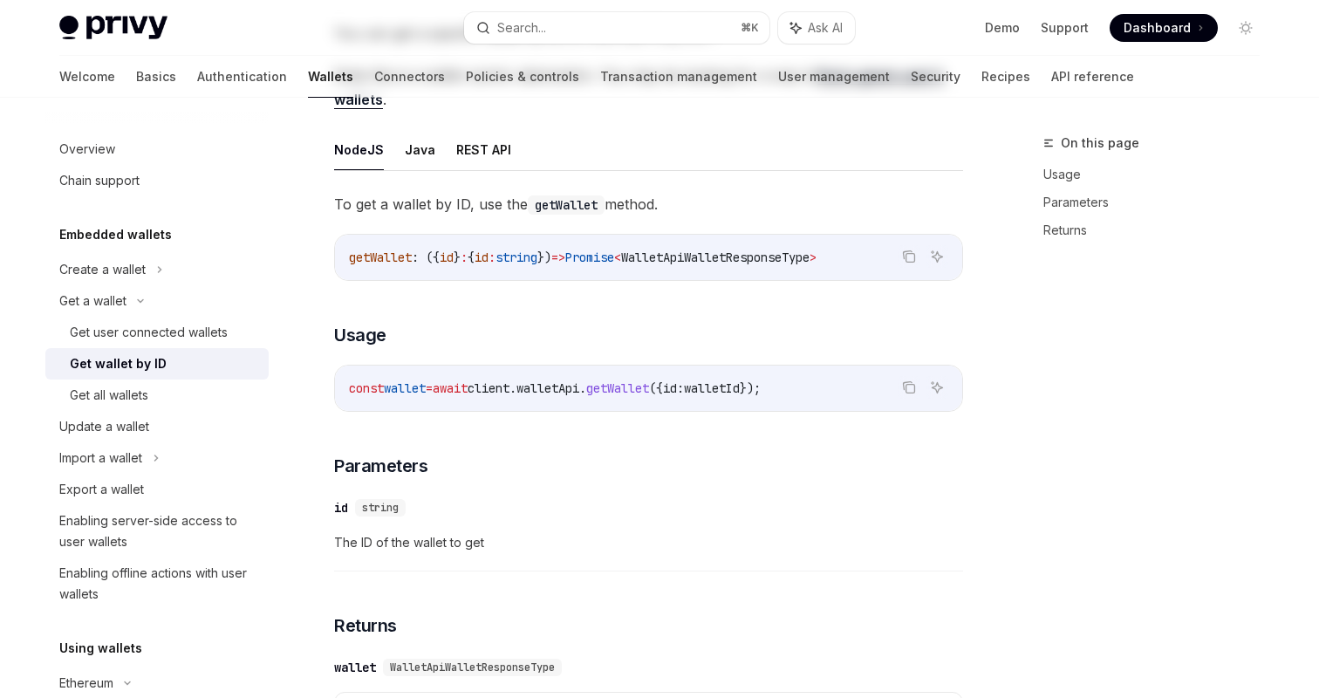
type textarea "*"
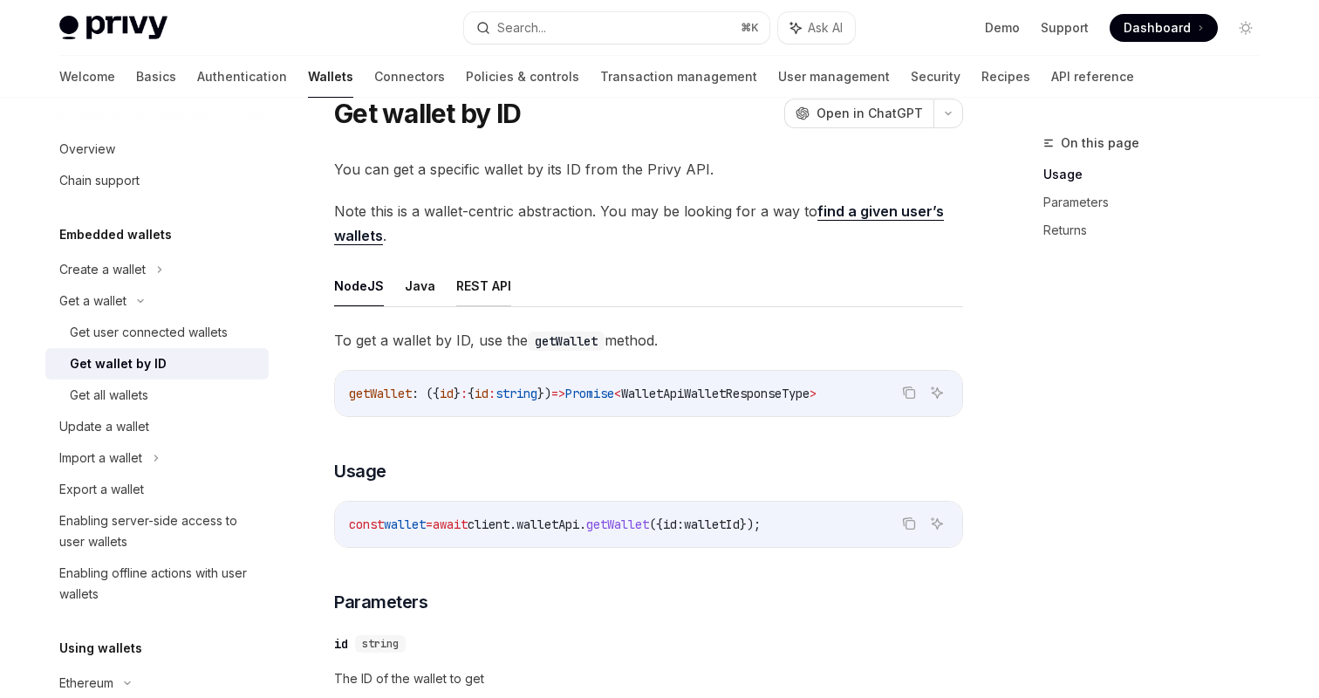
scroll to position [66, 0]
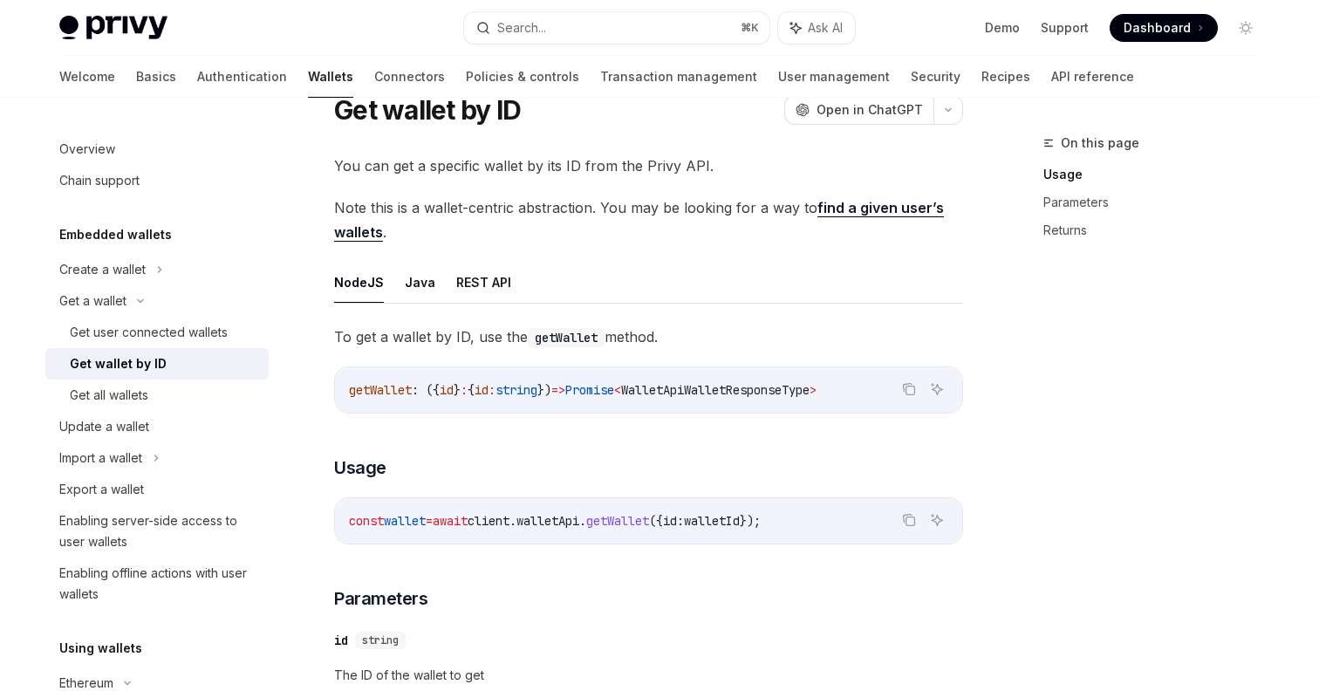
click at [853, 197] on span "Note this is a wallet-centric abstraction. You may be looking for a way to find…" at bounding box center [648, 219] width 629 height 49
click at [853, 206] on link "find a given user’s wallets" at bounding box center [639, 220] width 610 height 43
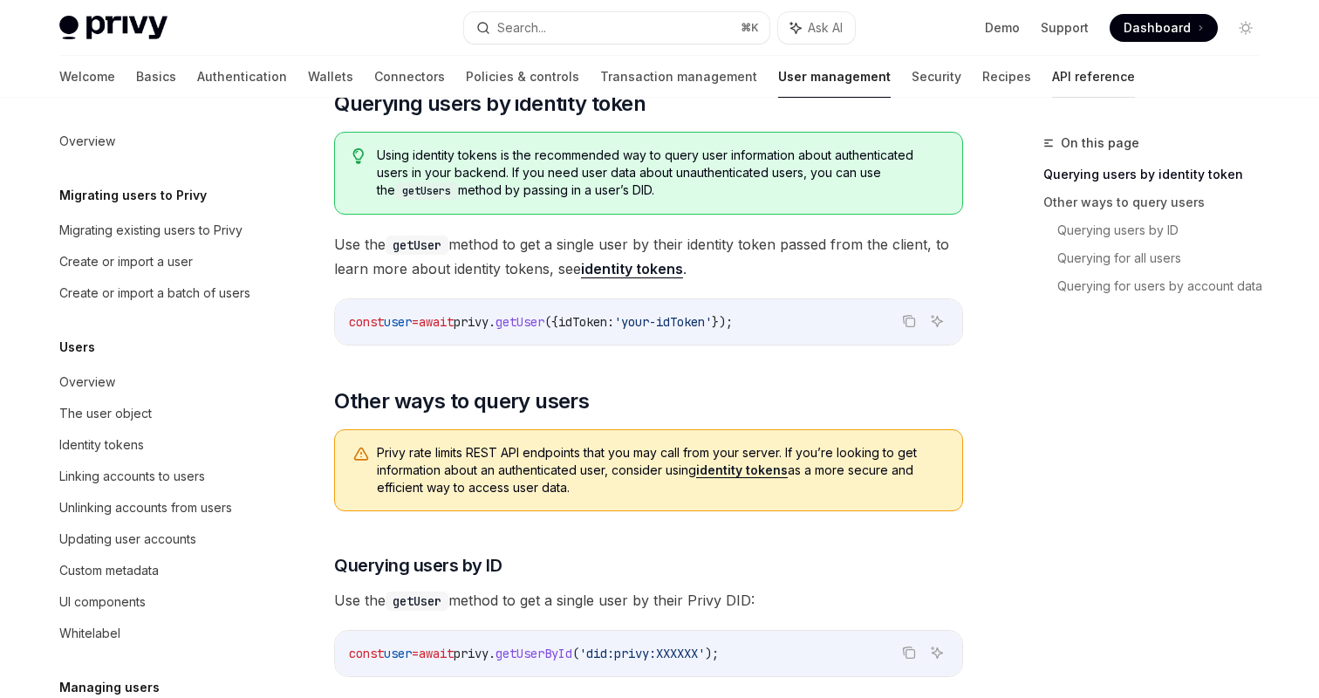
click at [1052, 76] on link "API reference" at bounding box center [1093, 77] width 83 height 42
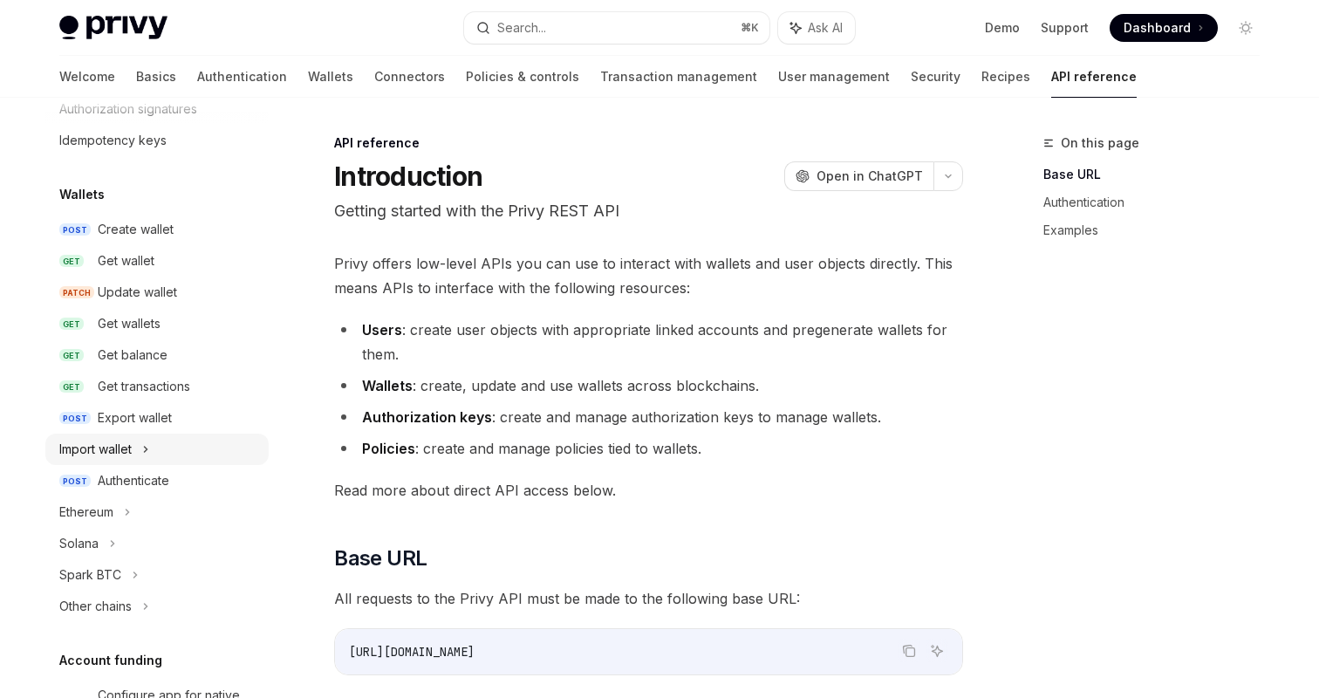
scroll to position [99, 0]
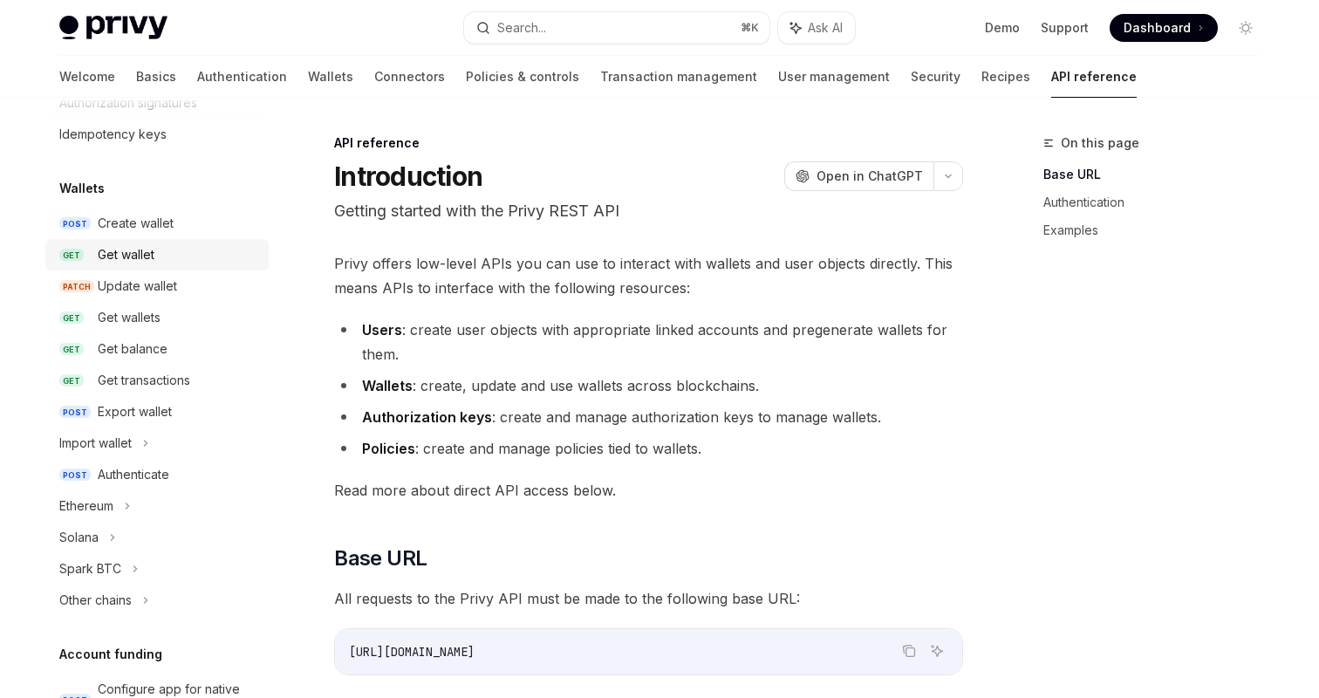
click at [158, 250] on div "Get wallet" at bounding box center [178, 254] width 161 height 21
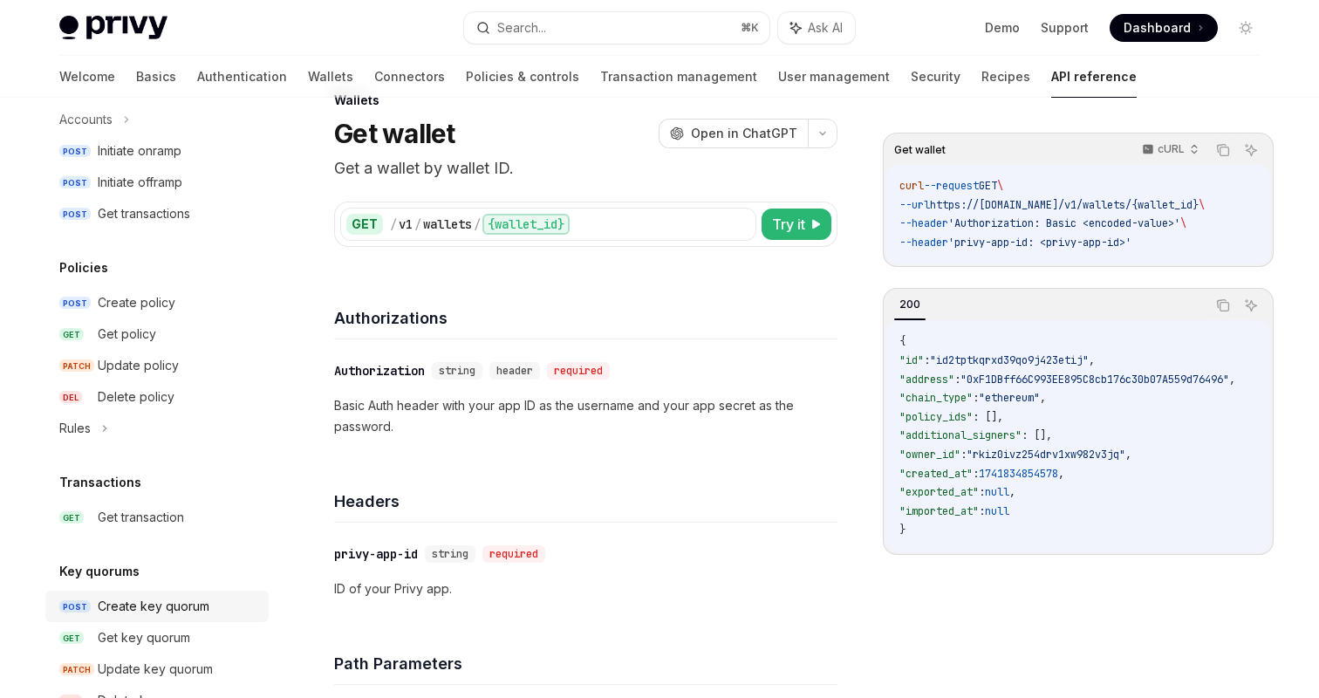
scroll to position [1105, 0]
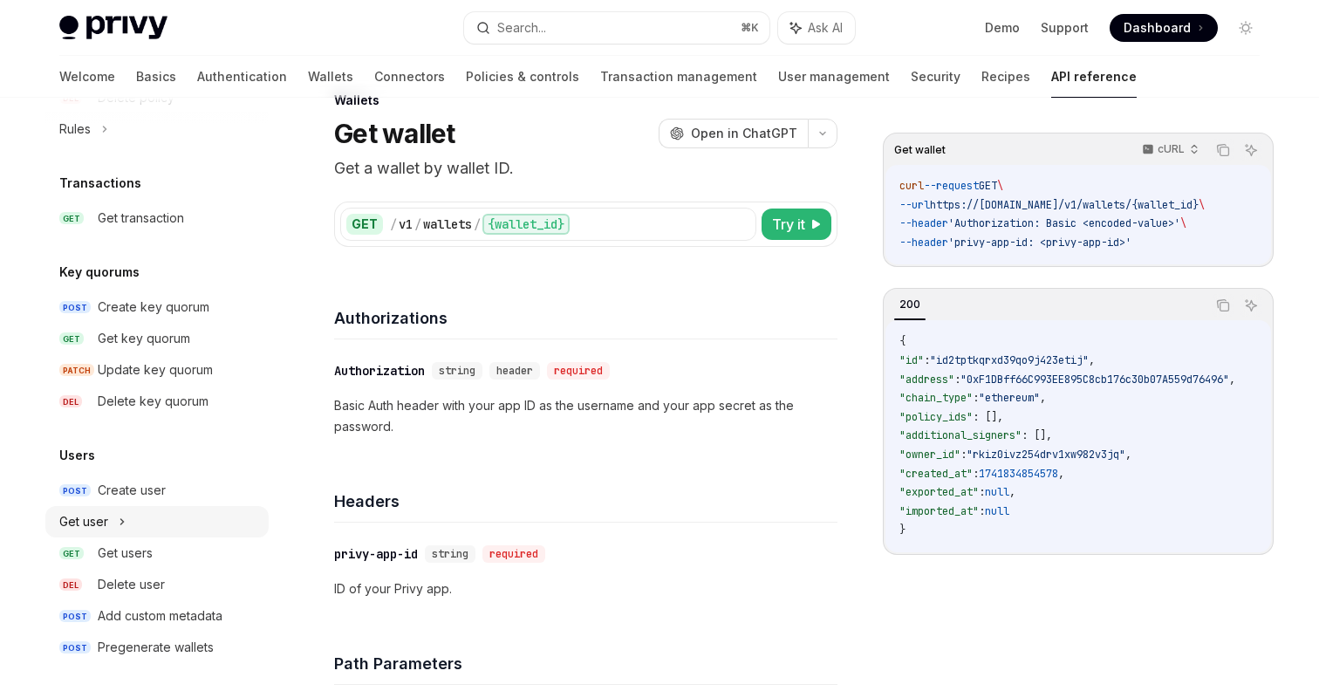
click at [128, 524] on div "Get user" at bounding box center [156, 521] width 223 height 31
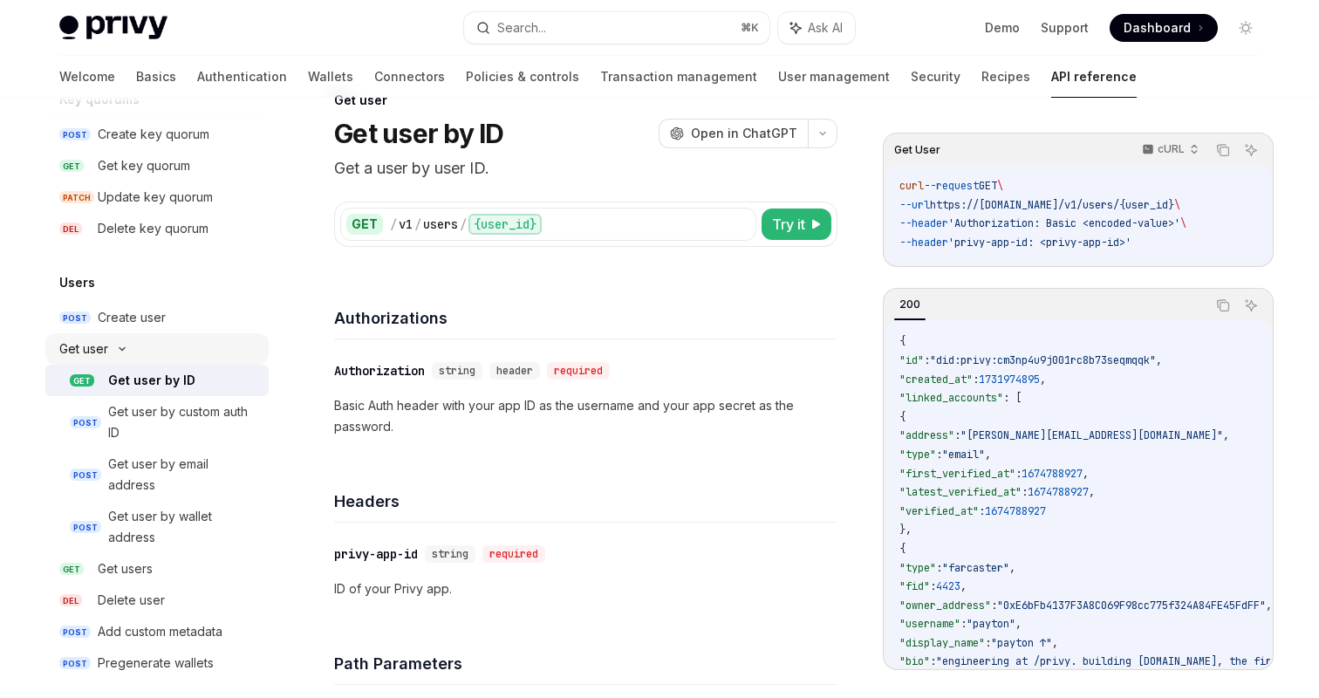
scroll to position [1293, 0]
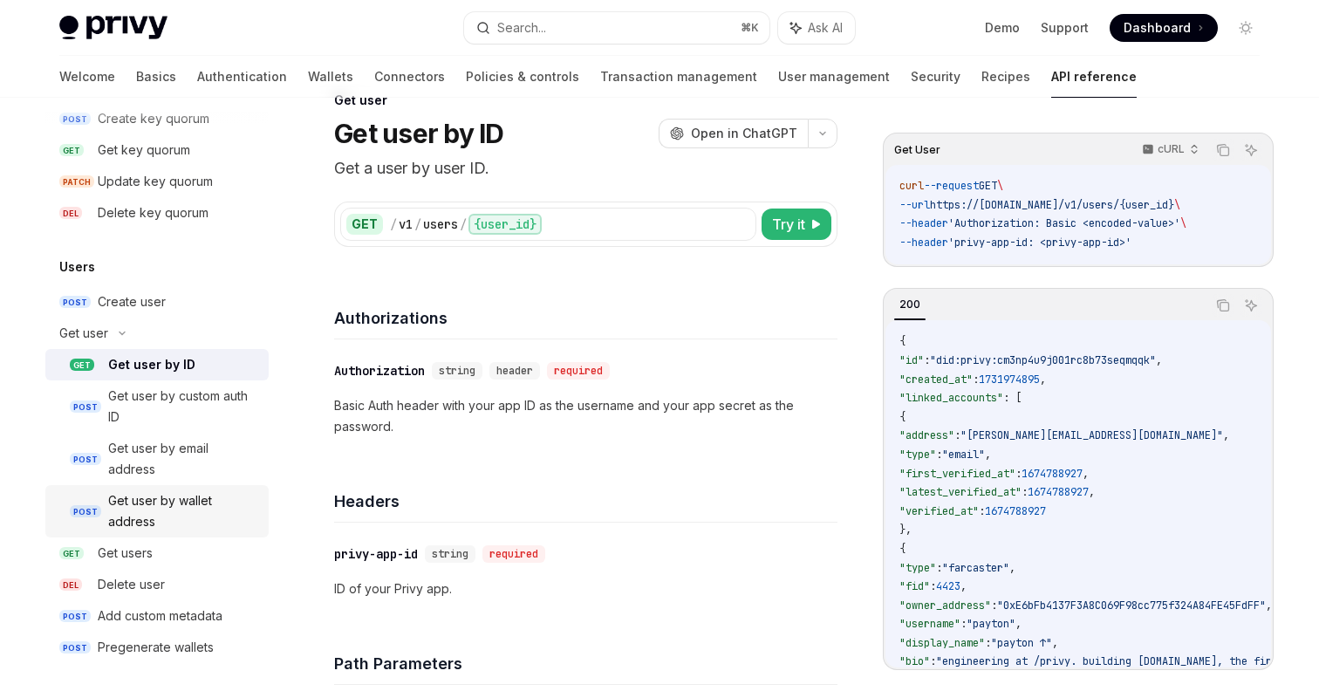
click at [175, 505] on div "Get user by wallet address" at bounding box center [183, 511] width 150 height 42
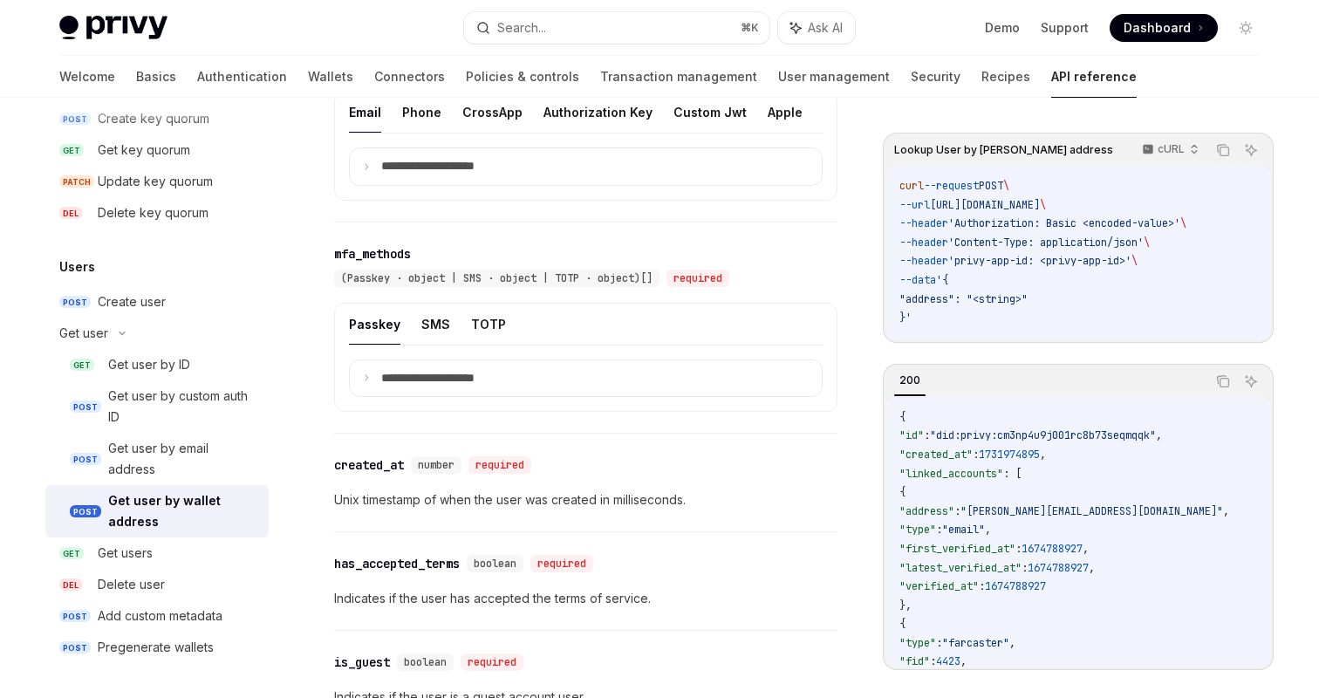
scroll to position [992, 0]
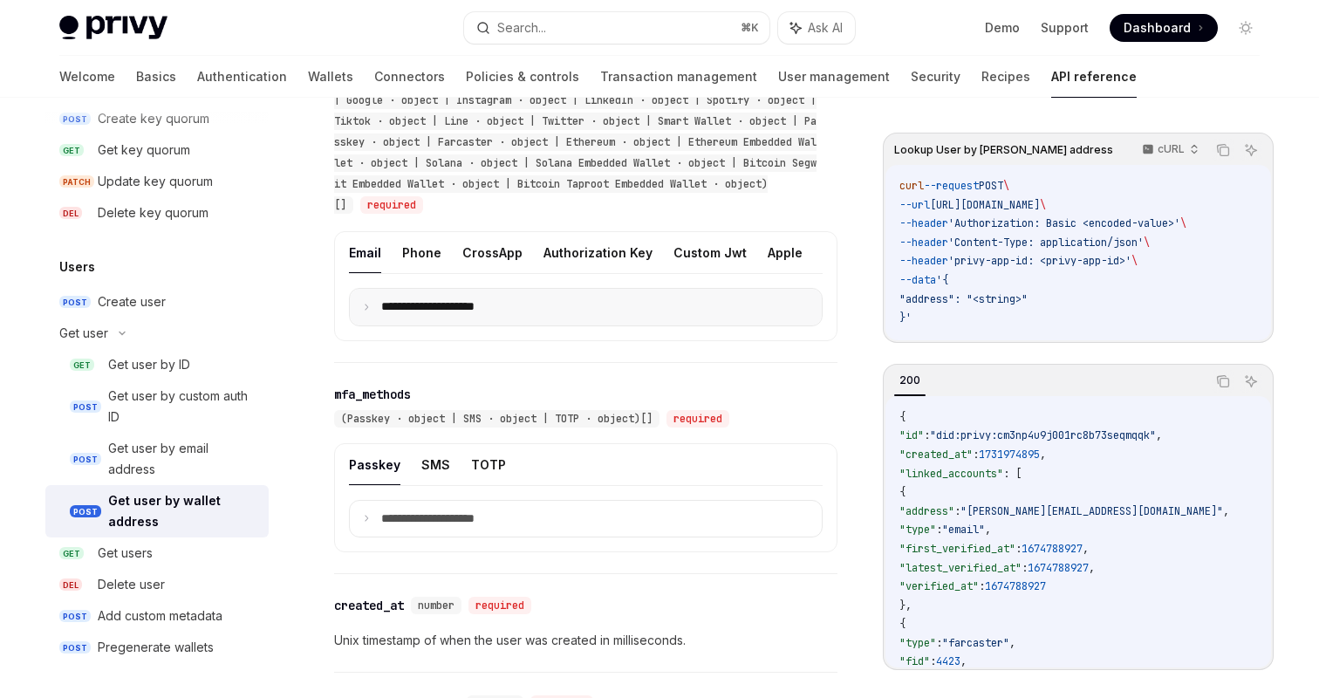
click at [513, 289] on summary "**********" at bounding box center [586, 307] width 472 height 37
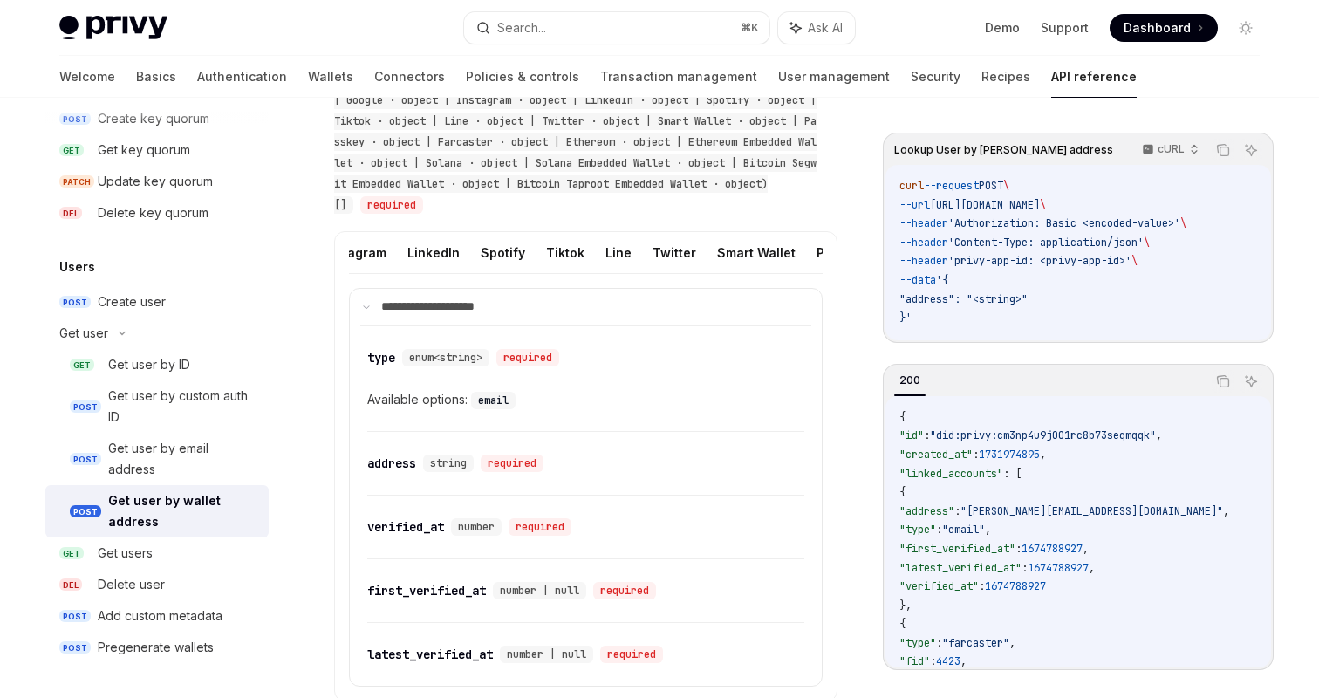
scroll to position [0, 820]
click at [593, 232] on button "Smart Wallet" at bounding box center [632, 252] width 79 height 41
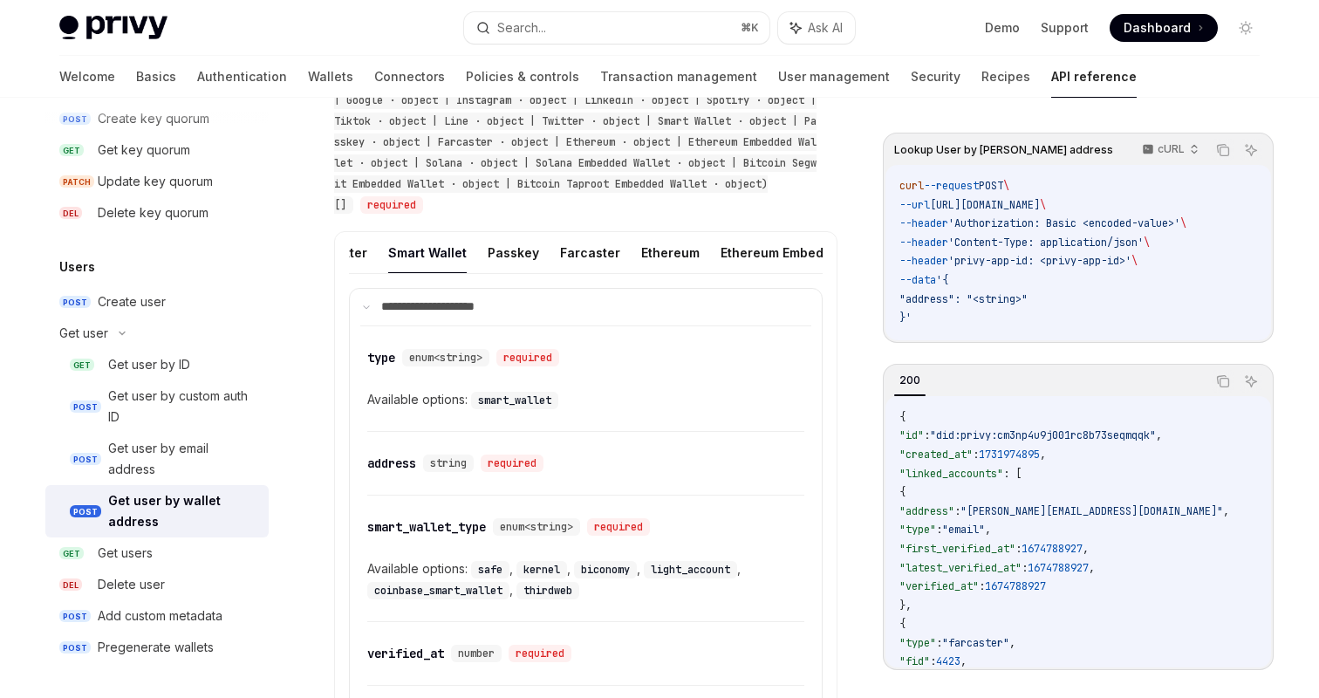
scroll to position [0, 1034]
click at [715, 232] on button "Ethereum Embedded Wallet" at bounding box center [795, 252] width 168 height 41
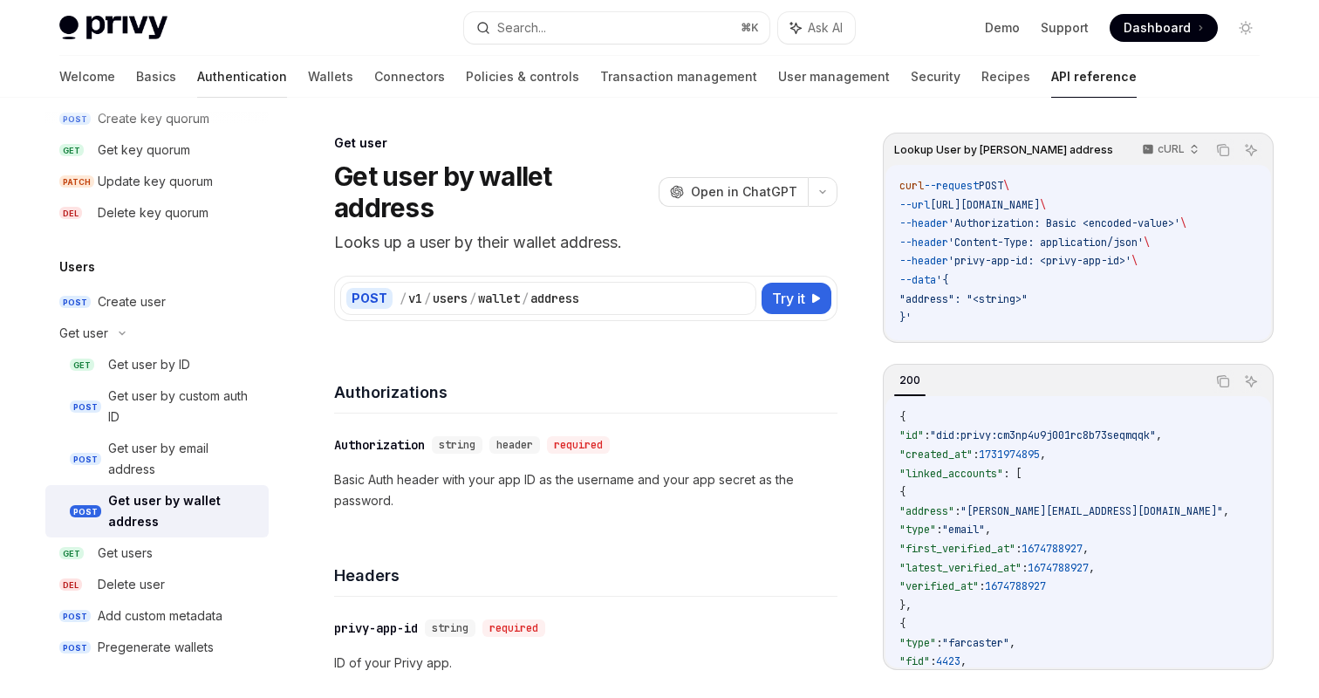
click at [197, 80] on link "Authentication" at bounding box center [242, 77] width 90 height 42
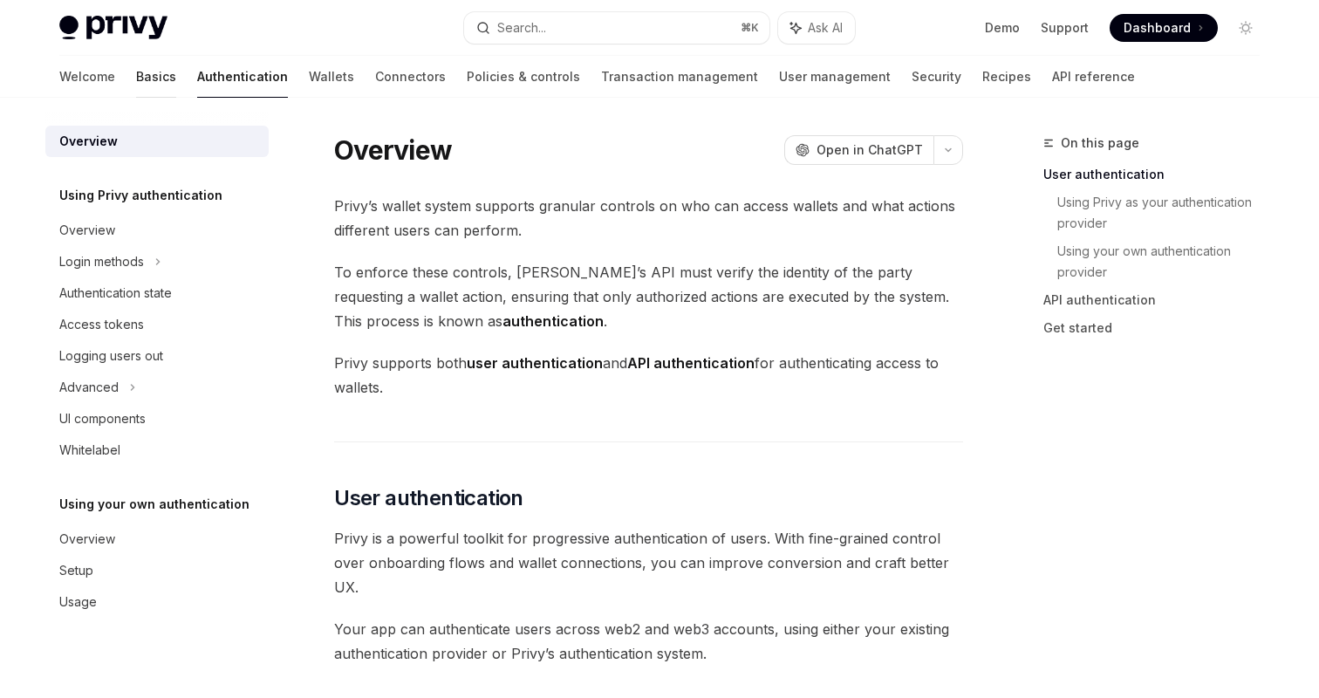
click at [136, 76] on link "Basics" at bounding box center [156, 77] width 40 height 42
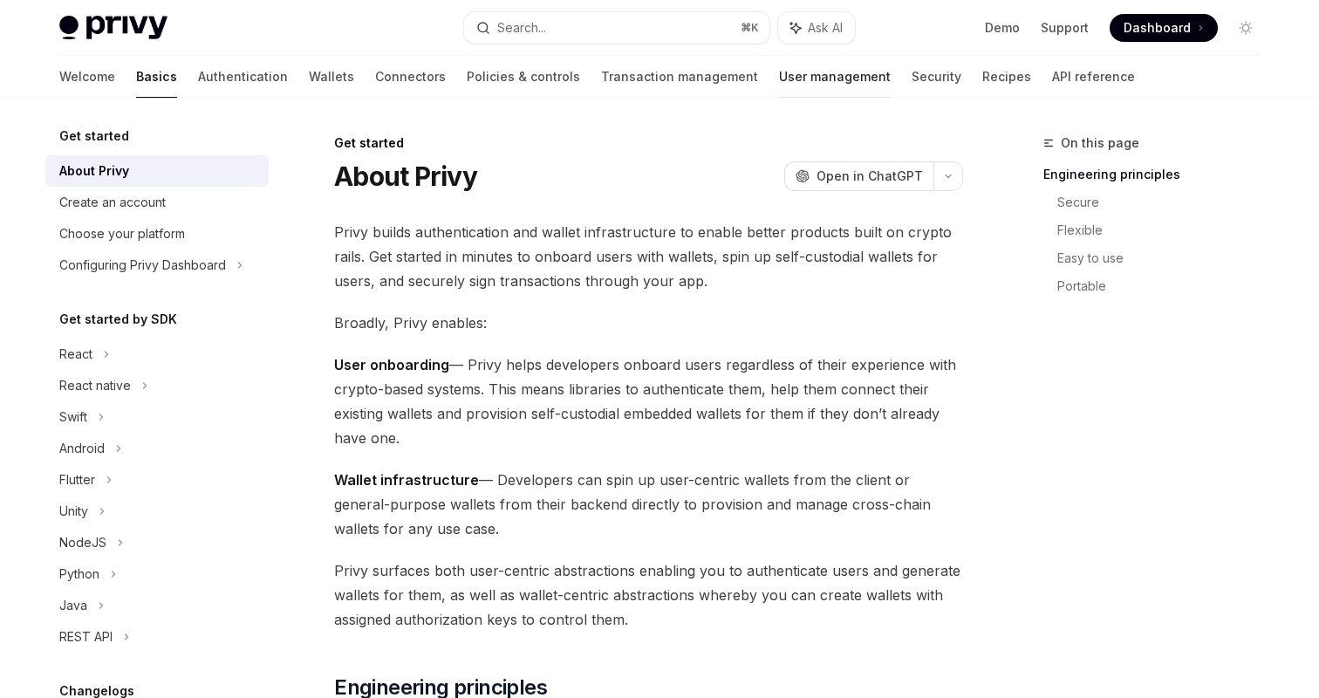
click at [779, 76] on link "User management" at bounding box center [835, 77] width 112 height 42
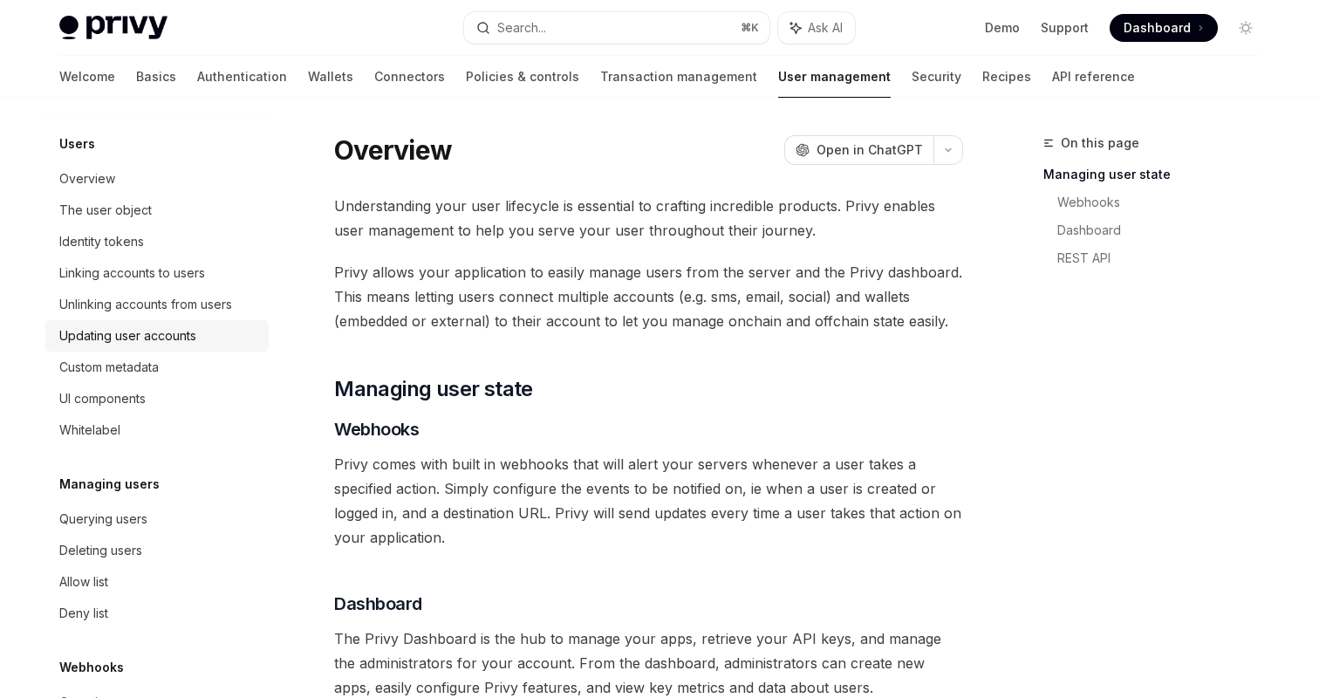
scroll to position [290, 0]
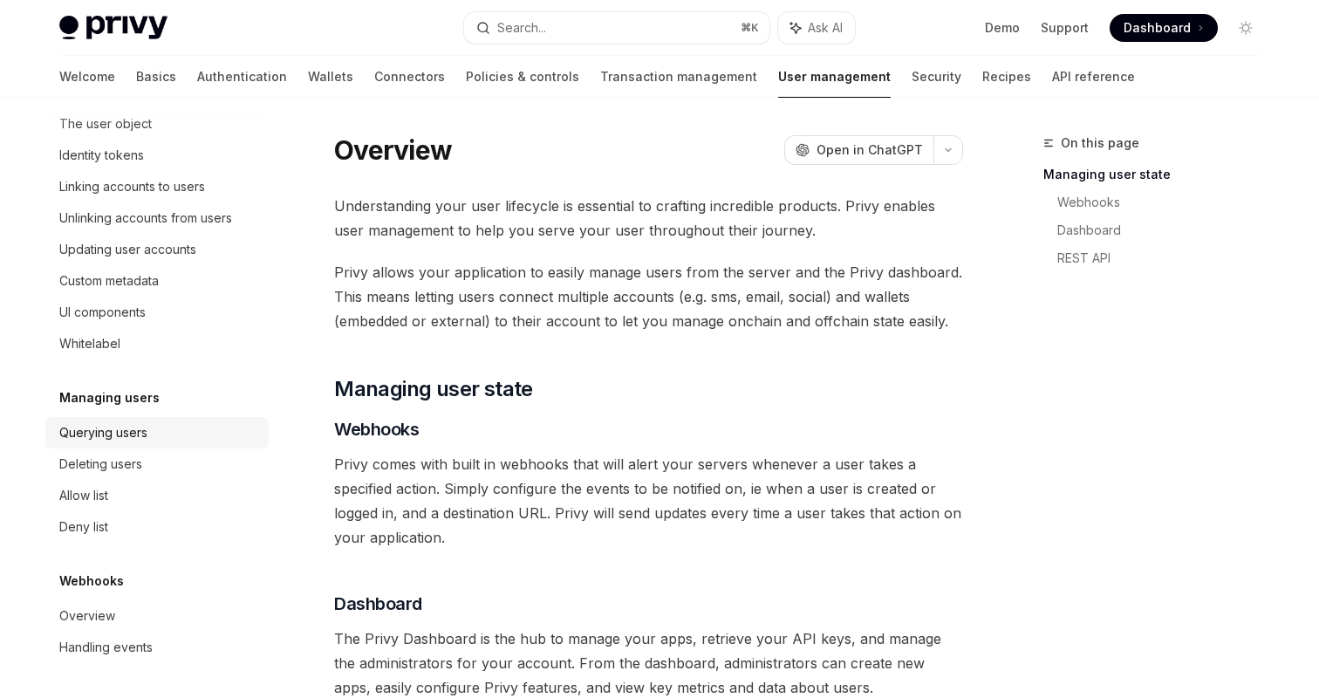
click at [154, 442] on div "Querying users" at bounding box center [158, 432] width 199 height 21
type textarea "*"
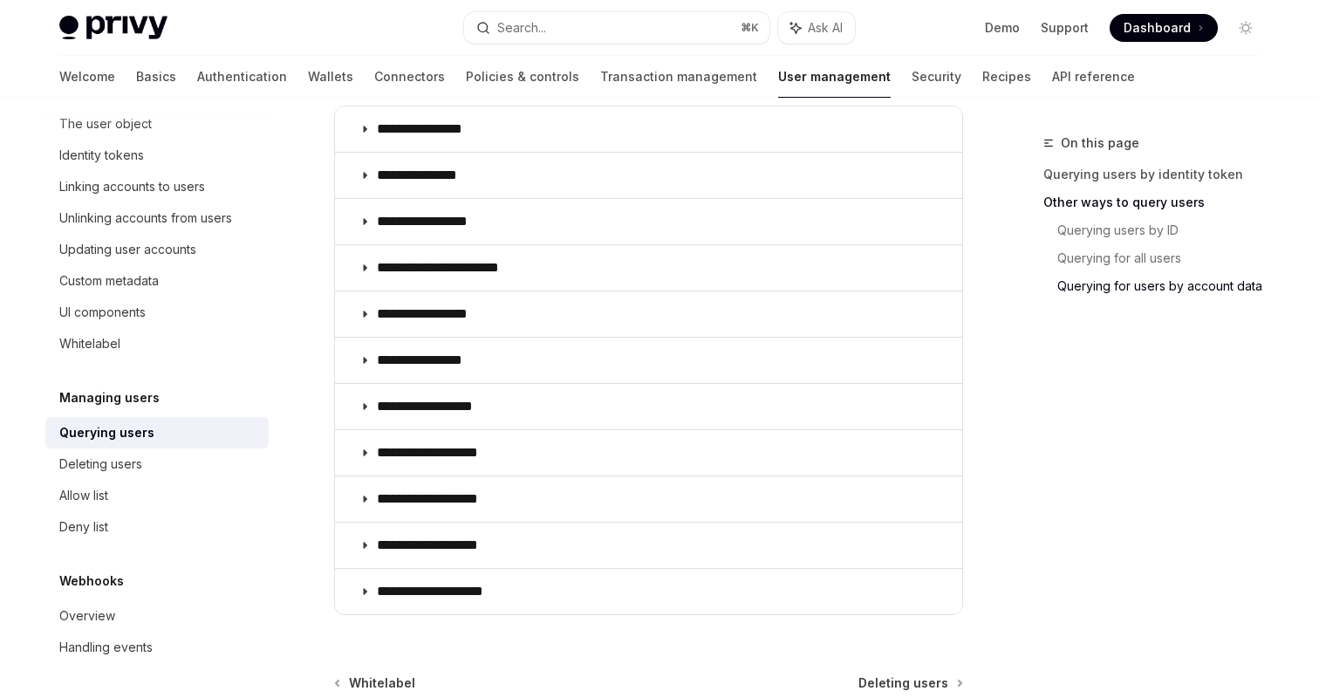
scroll to position [1144, 0]
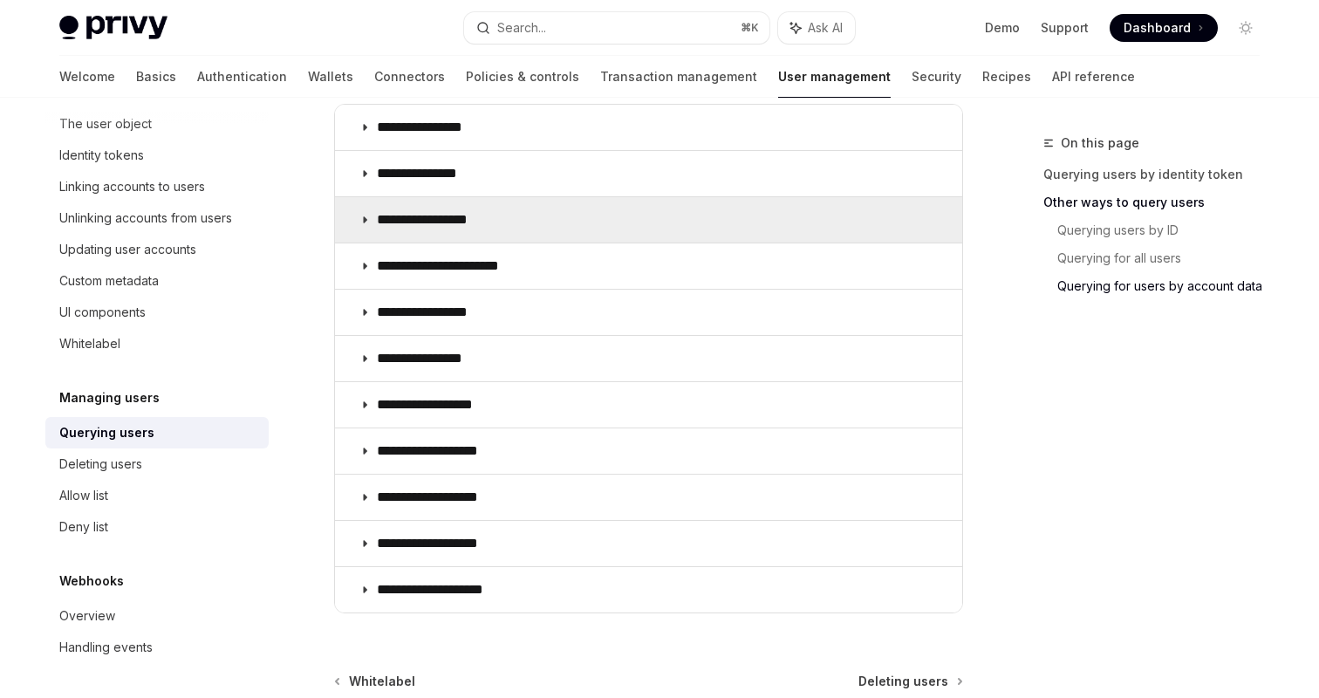
click at [479, 216] on p "**********" at bounding box center [436, 219] width 118 height 17
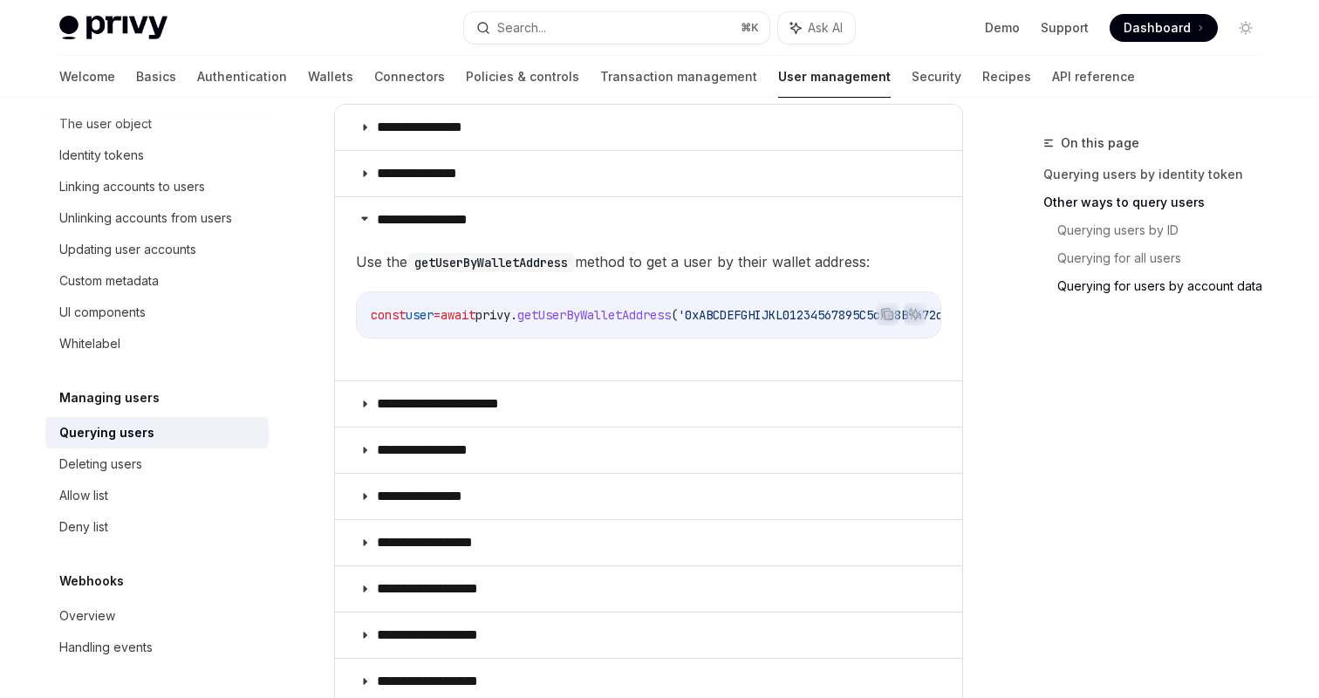
click at [595, 319] on span "getUserByWalletAddress" at bounding box center [594, 315] width 154 height 16
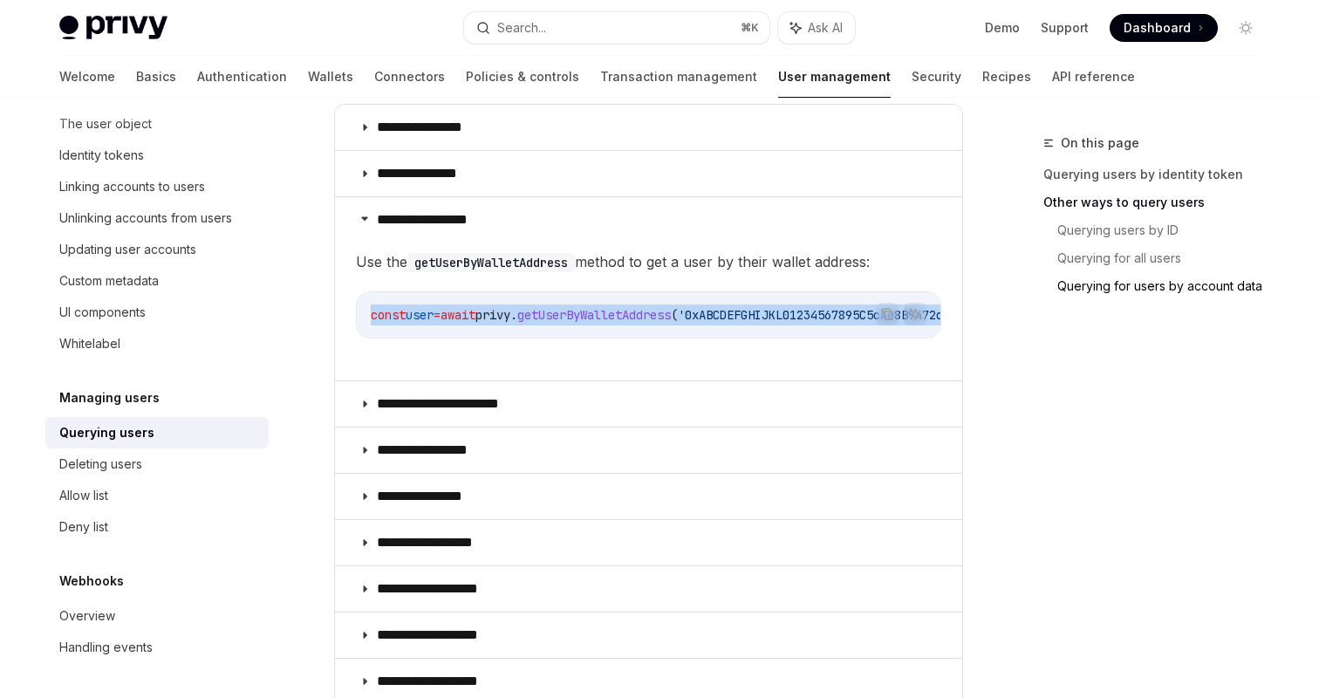
click at [595, 319] on span "getUserByWalletAddress" at bounding box center [594, 315] width 154 height 16
copy div "const user = await privy . getUserByWalletAddress ( '0xABCDEFGHIJKL01234567895C…"
